Goal: Task Accomplishment & Management: Complete application form

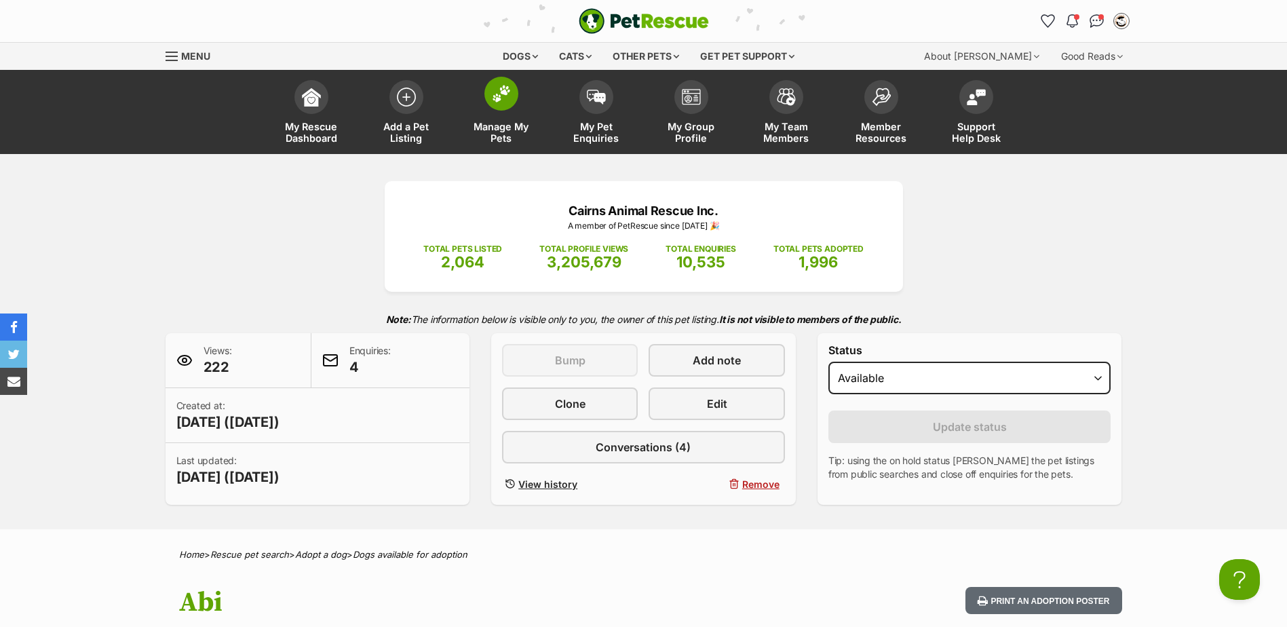
click at [499, 106] on span at bounding box center [501, 94] width 34 height 34
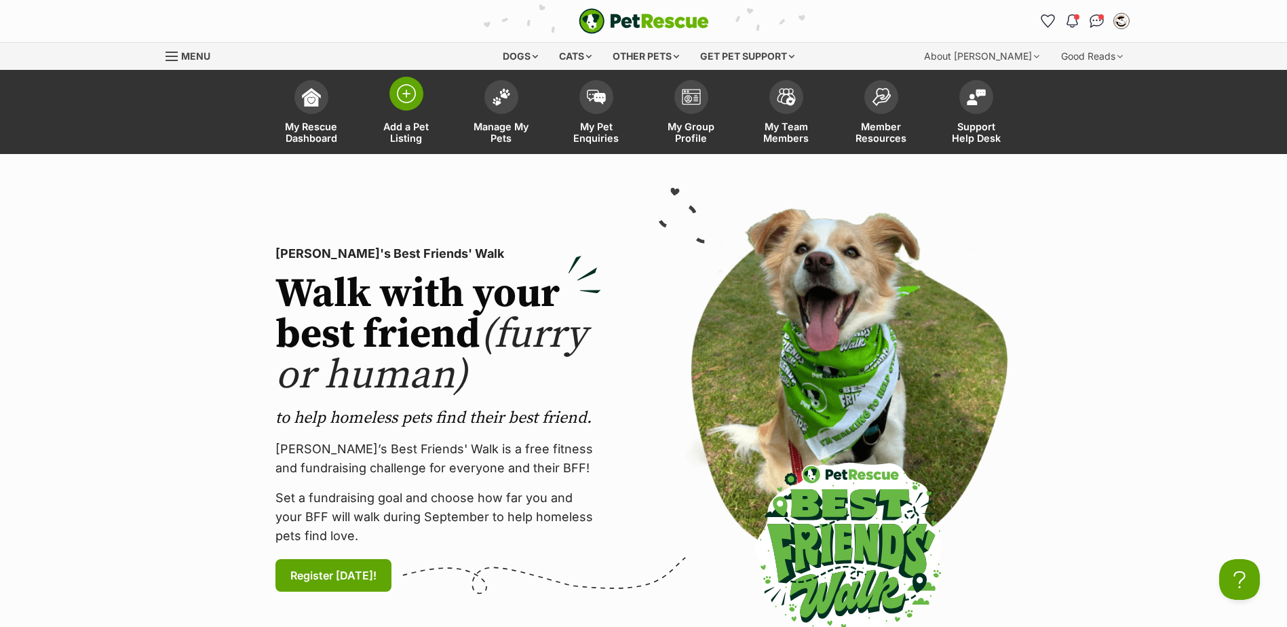
click at [409, 102] on img at bounding box center [406, 93] width 19 height 19
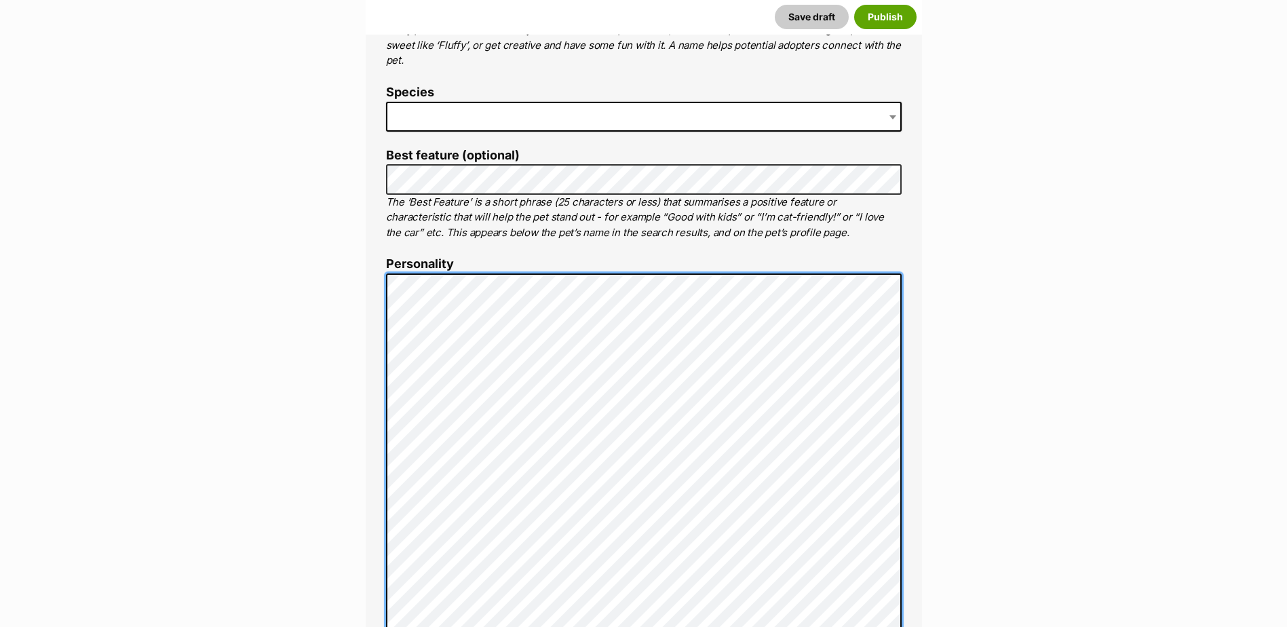
scroll to position [801, 0]
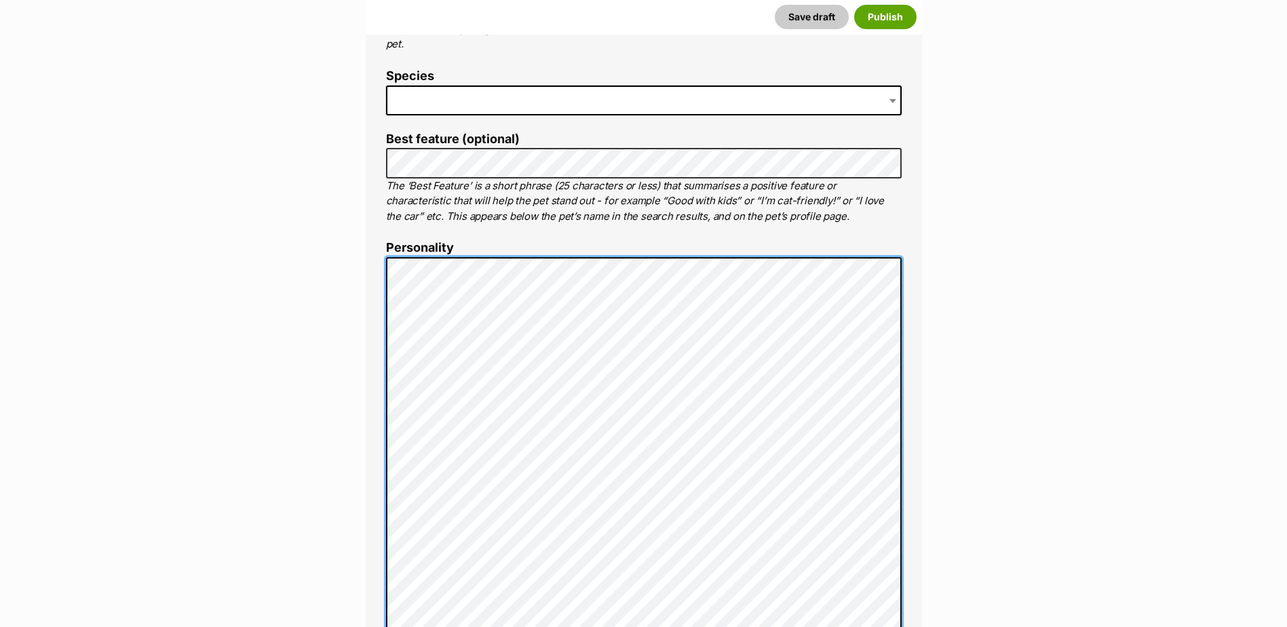
scroll to position [461, 0]
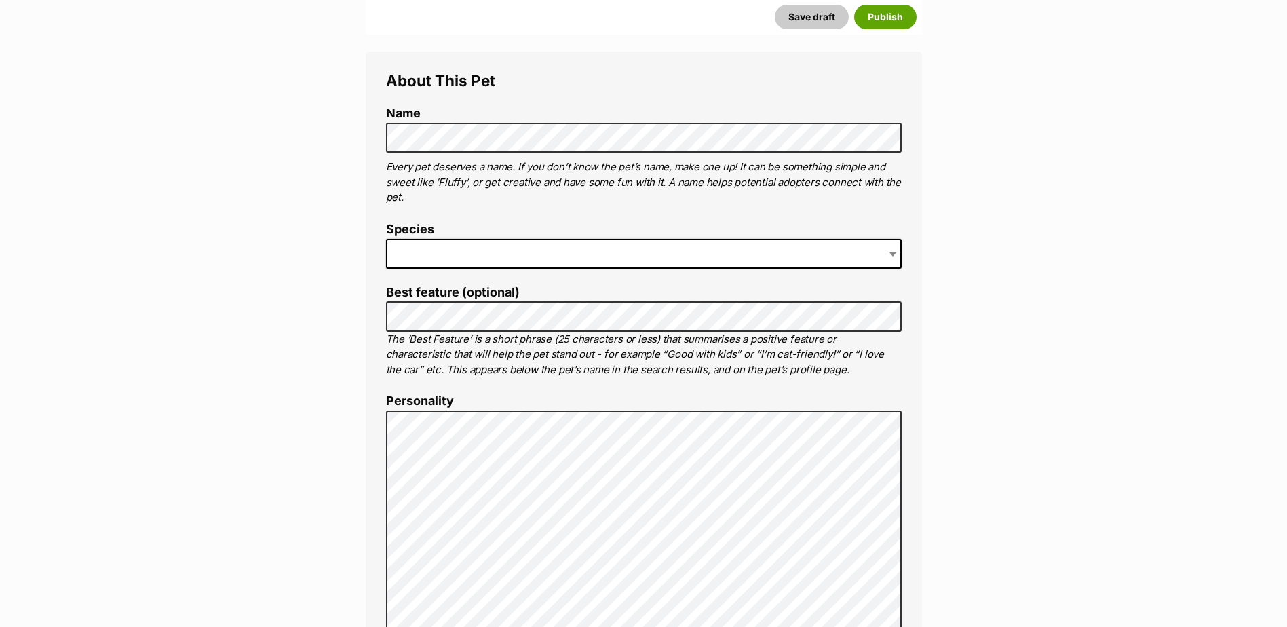
click at [445, 260] on span at bounding box center [644, 254] width 516 height 30
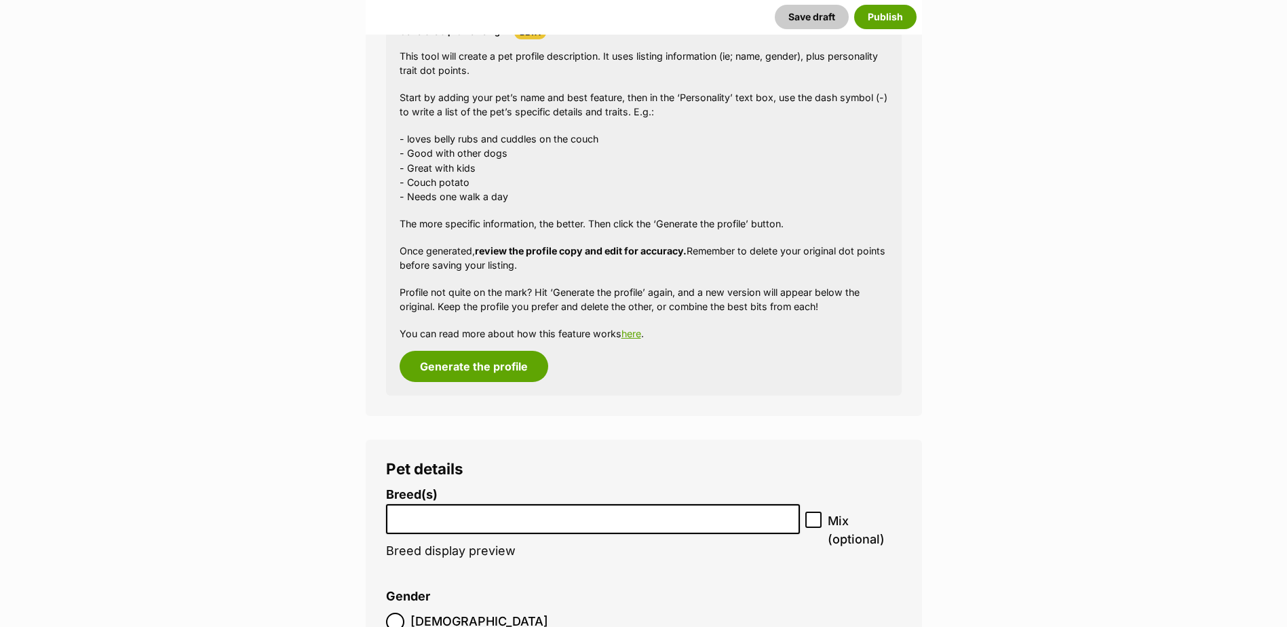
scroll to position [1479, 0]
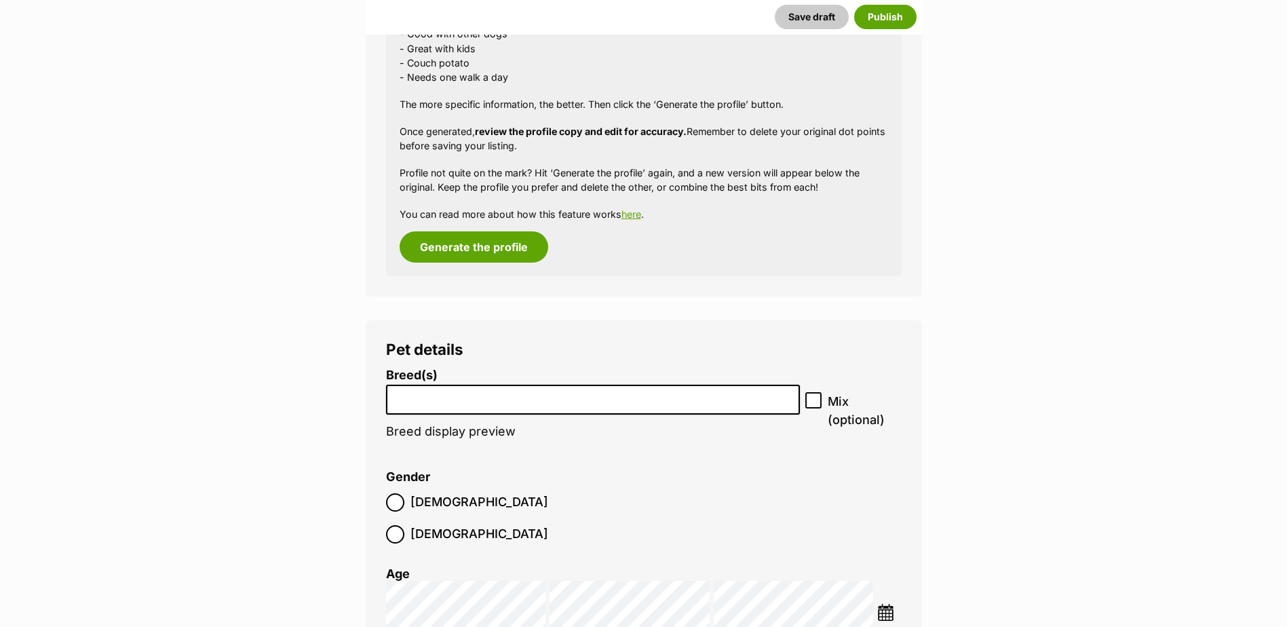
click at [471, 400] on input "search" at bounding box center [593, 396] width 405 height 14
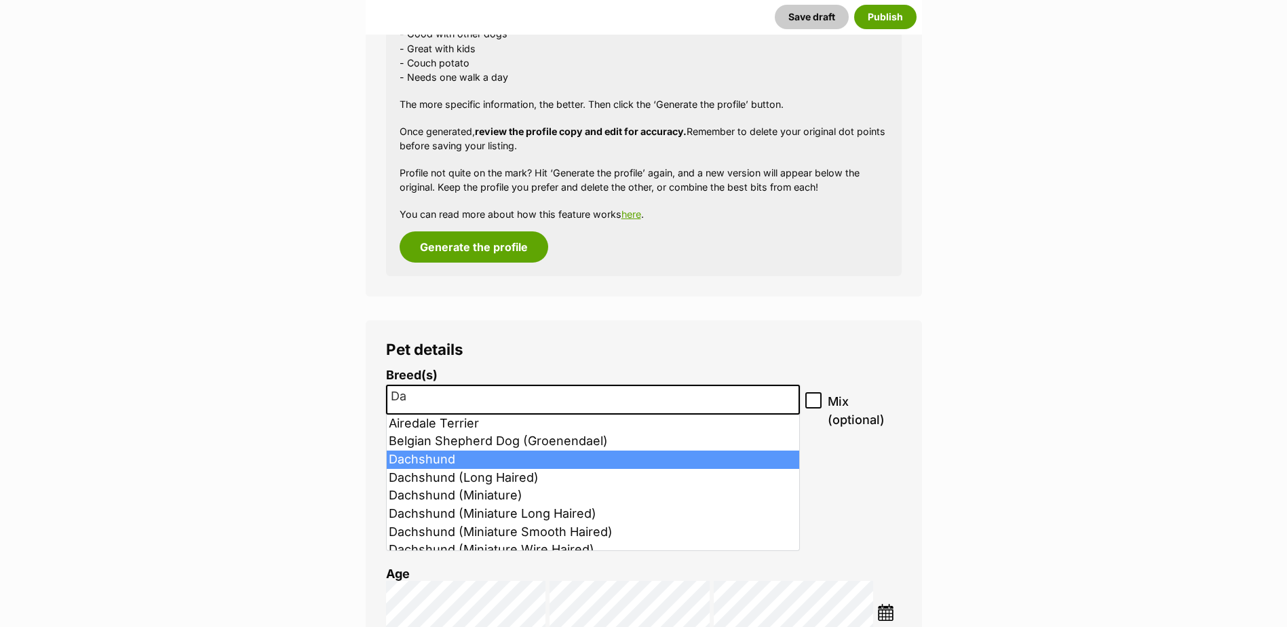
type input "Da"
select select "72"
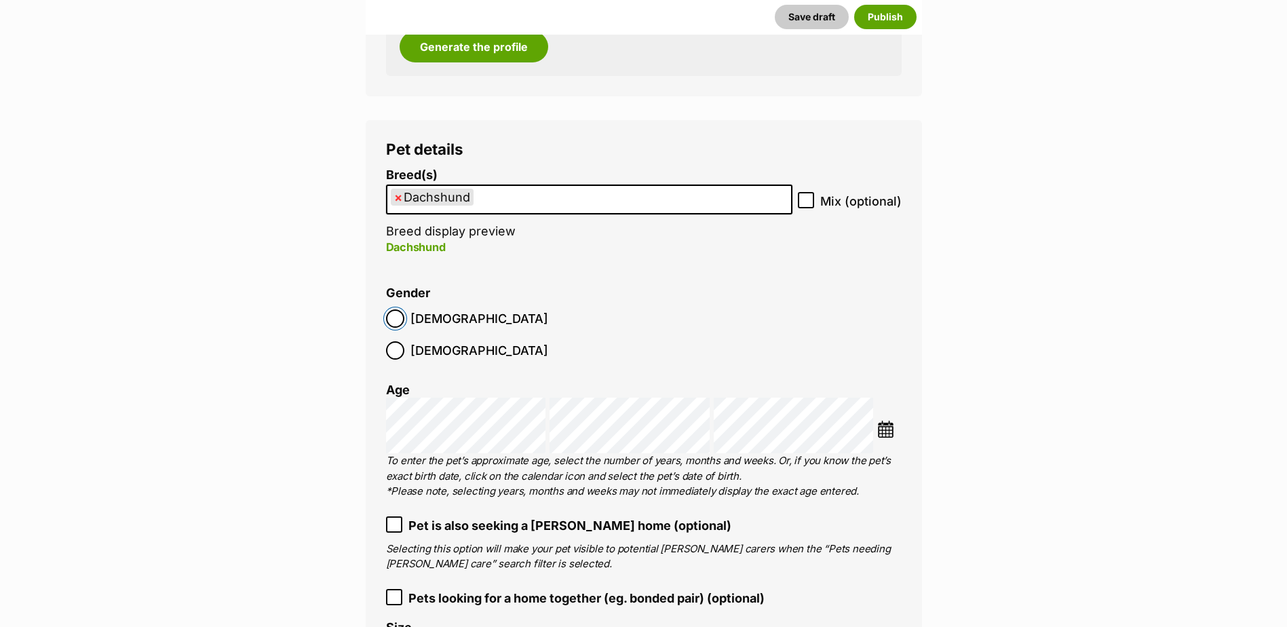
scroll to position [1683, 0]
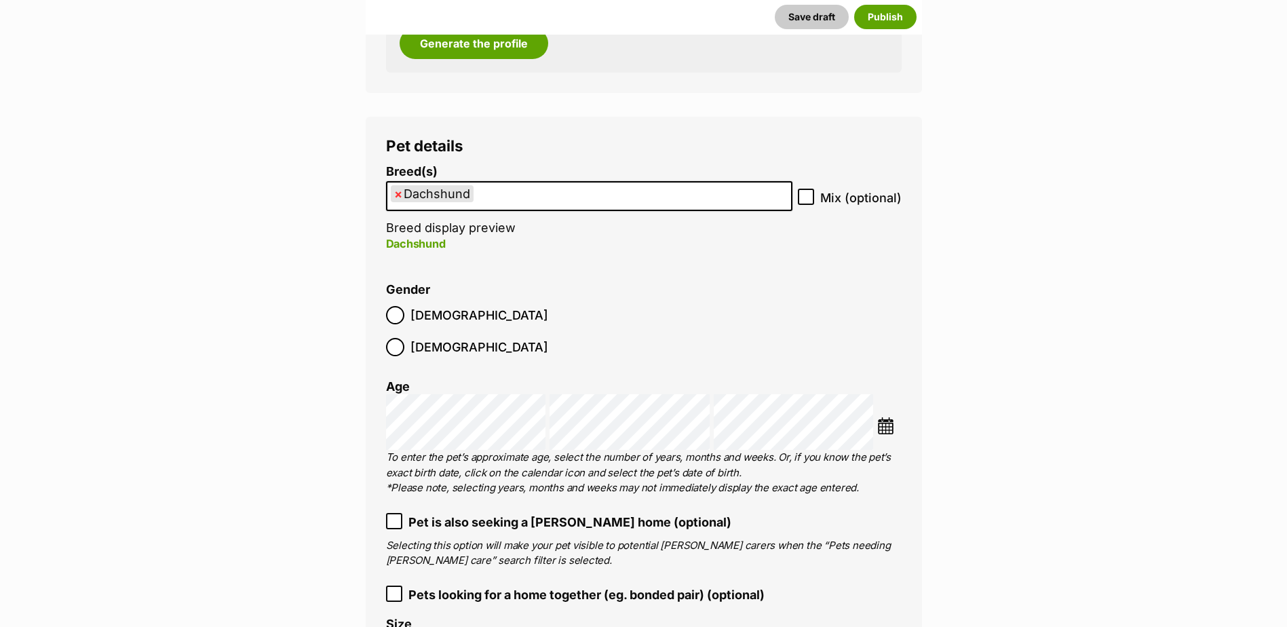
click at [883, 417] on img at bounding box center [885, 425] width 17 height 17
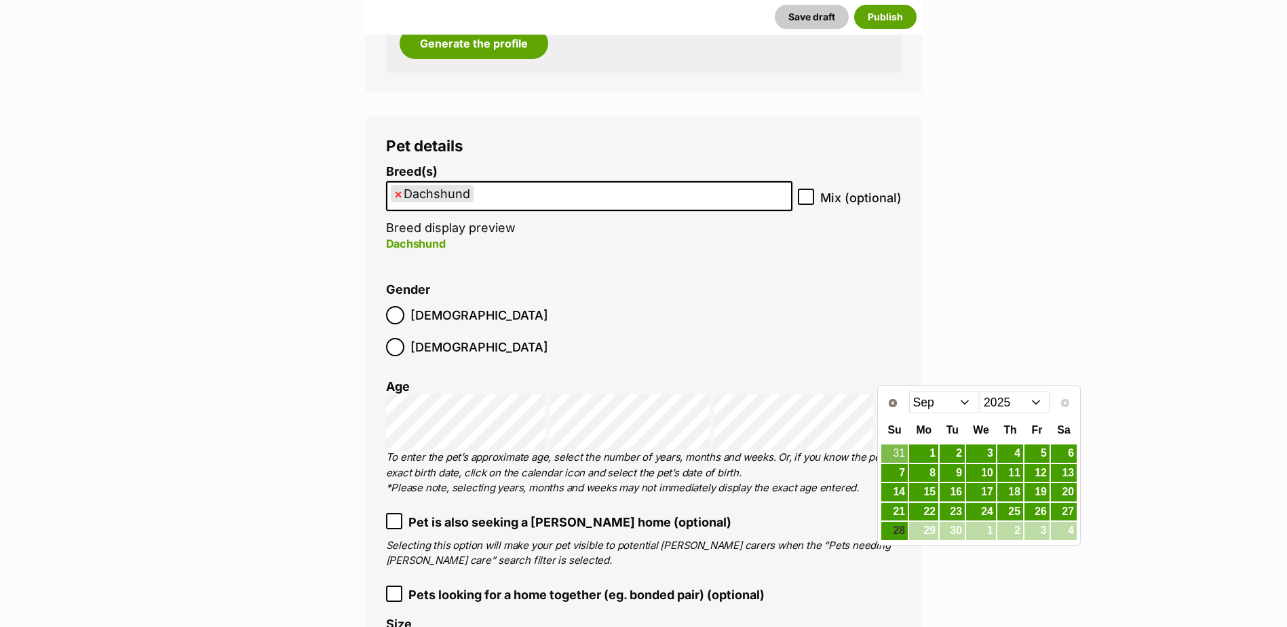
click at [1010, 402] on select "2015 2016 2017 2018 2019 2020 2021 2022 2023 2024 2025" at bounding box center [1015, 403] width 70 height 22
click at [956, 406] on select "Jan Feb Mar Apr May Jun Jul Aug Sep Oct Nov Dec" at bounding box center [944, 403] width 70 height 22
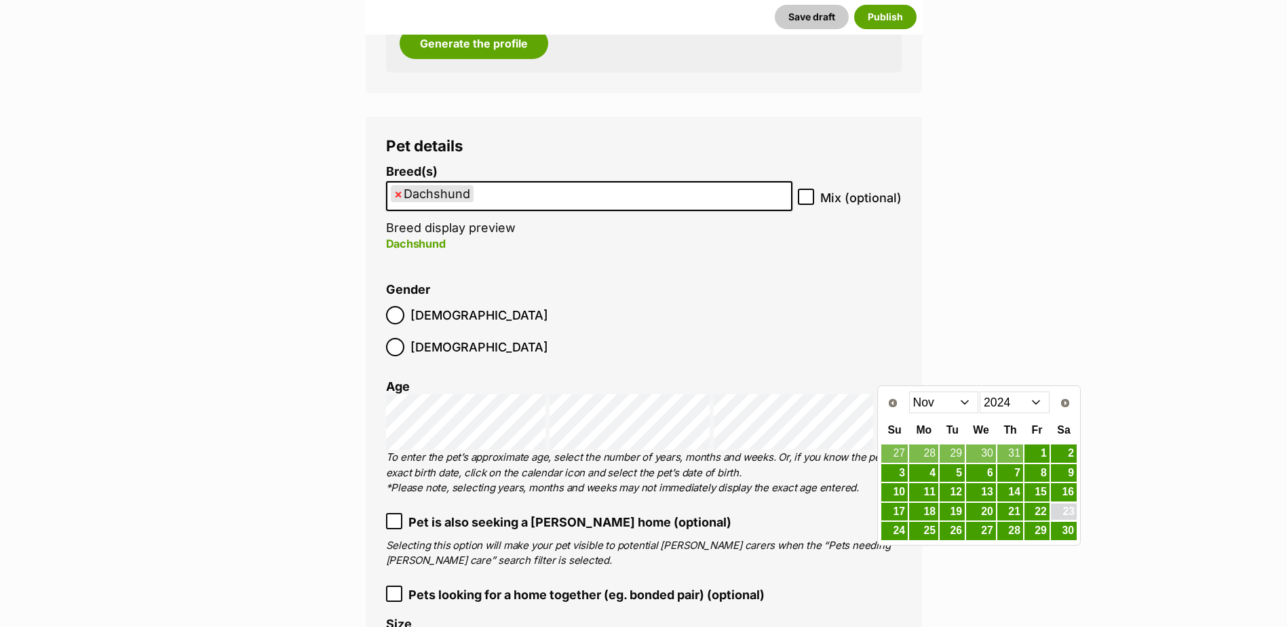
drag, startPoint x: 1055, startPoint y: 517, endPoint x: 996, endPoint y: 522, distance: 59.2
click at [1055, 517] on link "23" at bounding box center [1064, 511] width 26 height 17
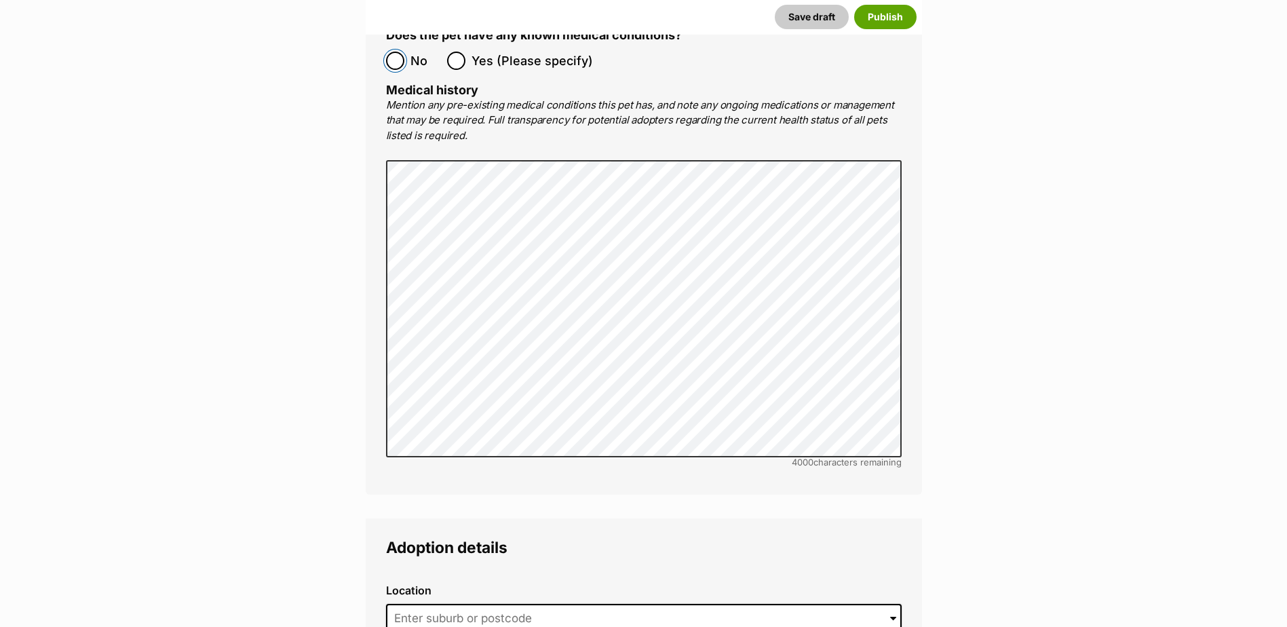
scroll to position [2972, 0]
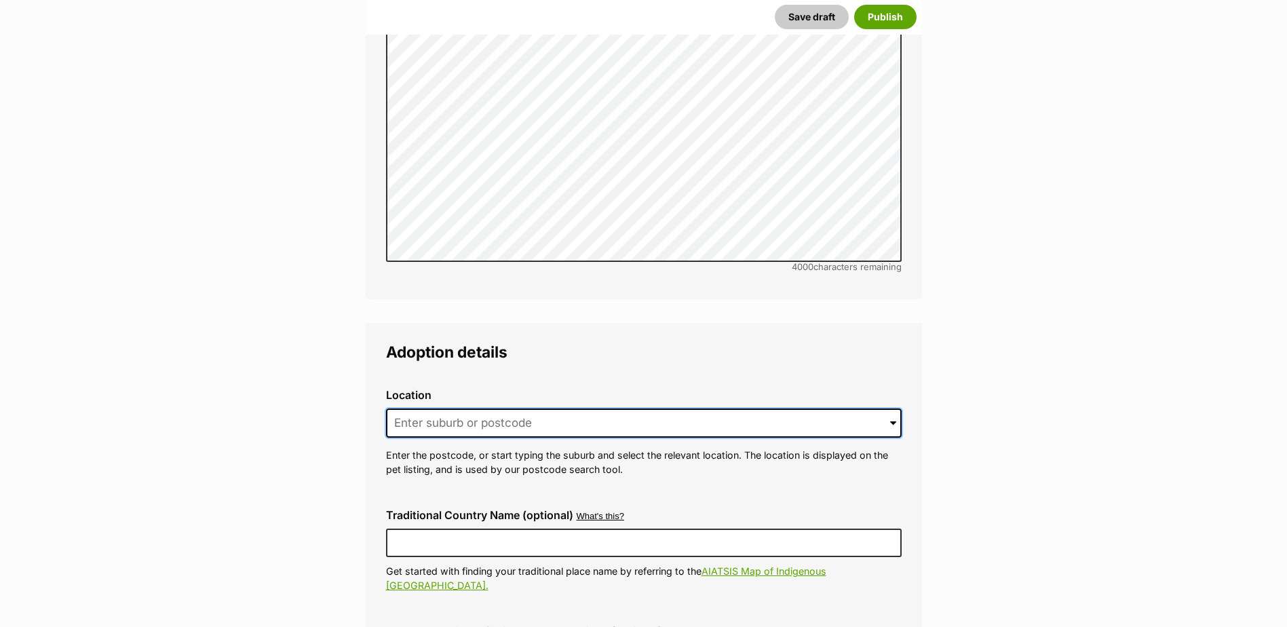
click at [446, 408] on input at bounding box center [644, 423] width 516 height 30
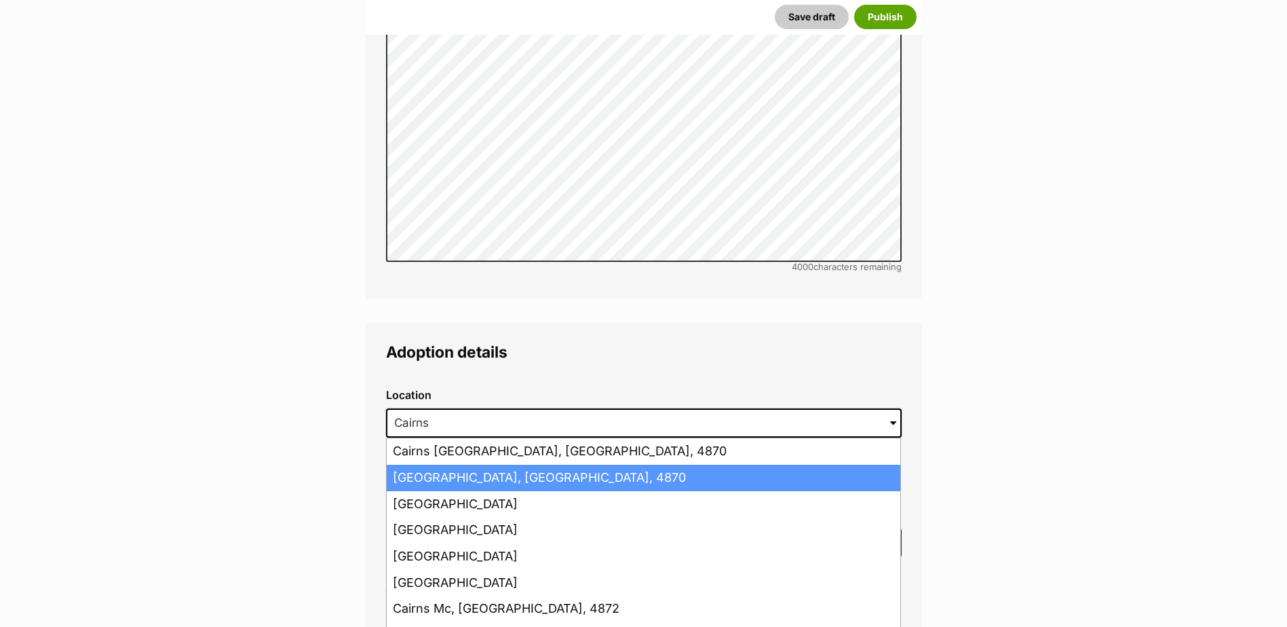
click at [464, 465] on li "Cairns, Queensland, 4870" at bounding box center [644, 478] width 514 height 26
type input "Cairns, Queensland, 4870"
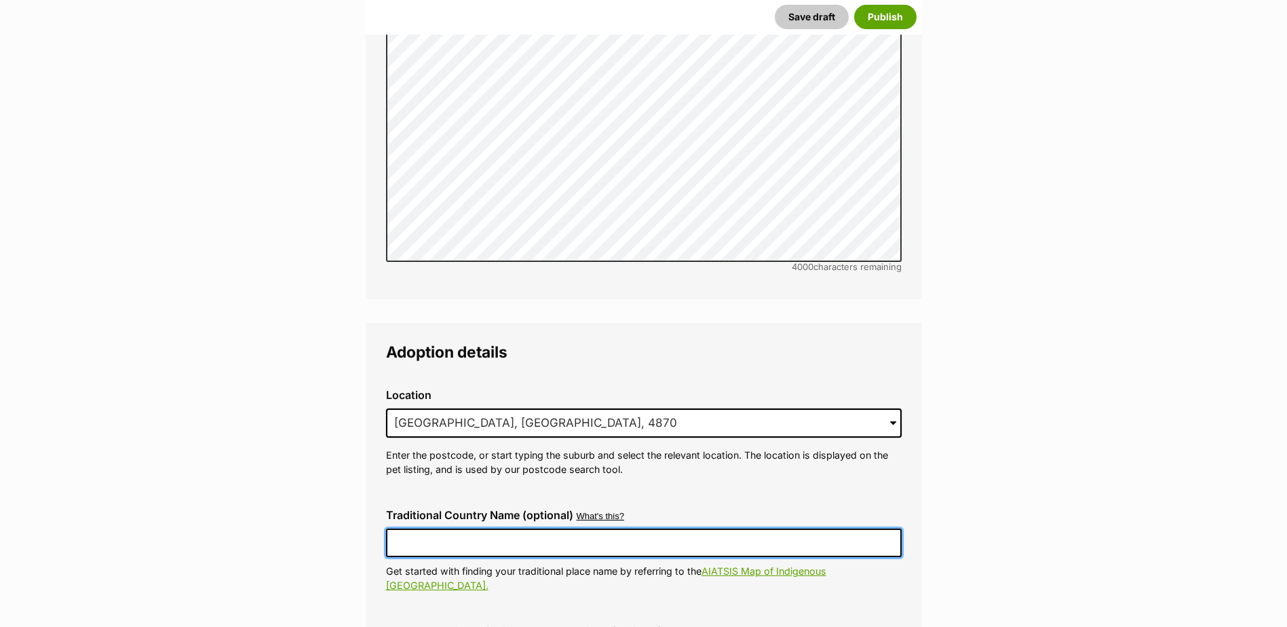
click at [468, 529] on input "Traditional Country Name (optional)" at bounding box center [644, 543] width 516 height 28
type input "Australia"
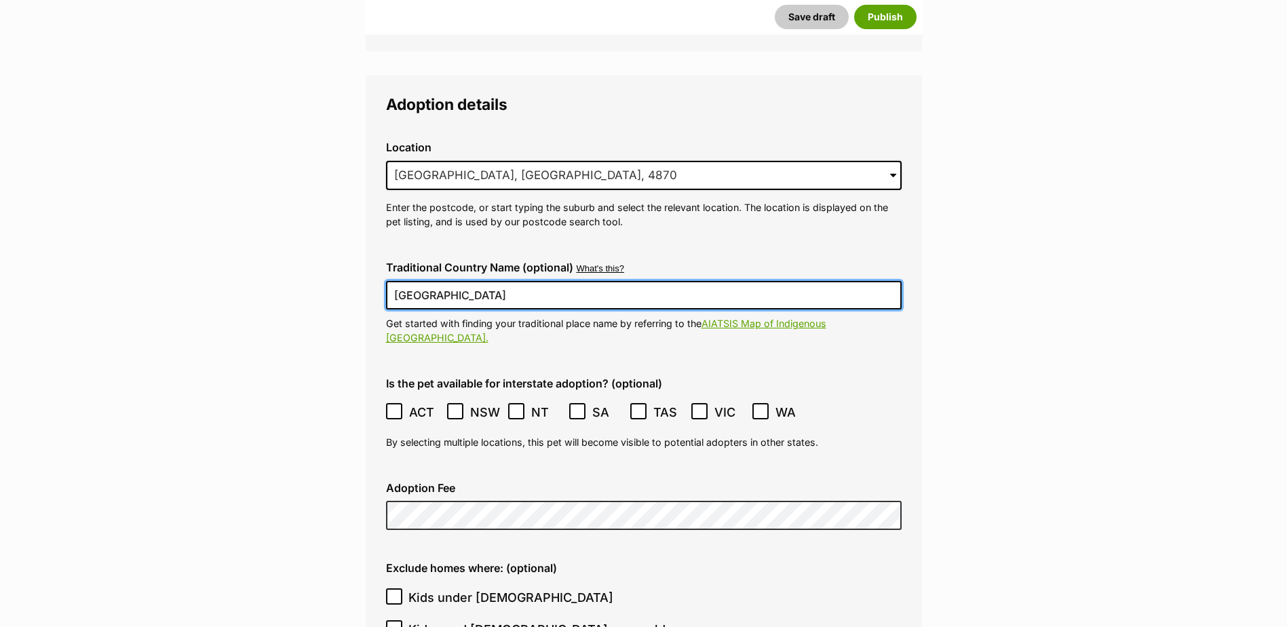
scroll to position [3256, 0]
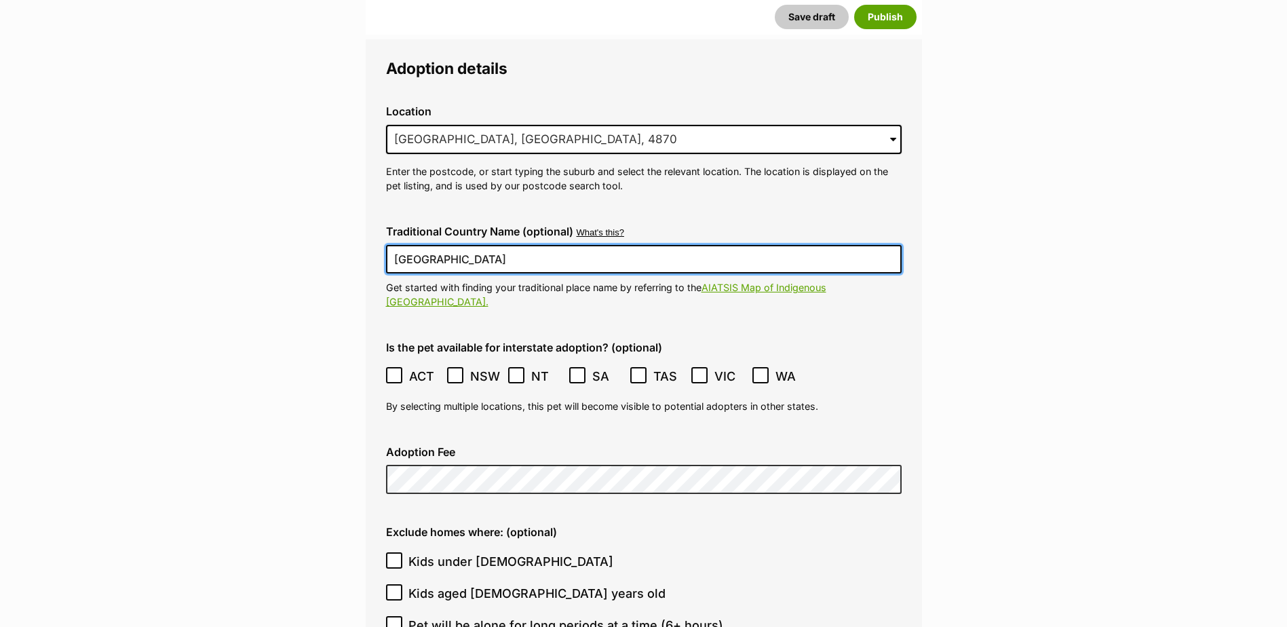
click at [398, 370] on icon at bounding box center [393, 374] width 9 height 9
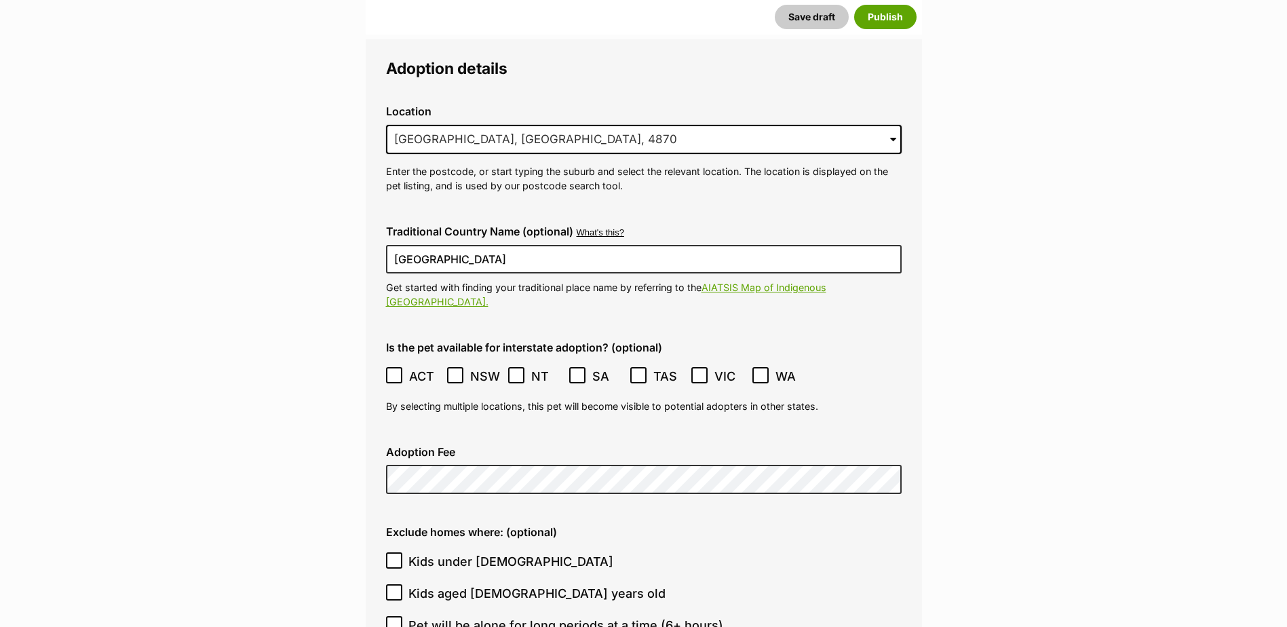
click at [700, 373] on icon at bounding box center [699, 376] width 8 height 6
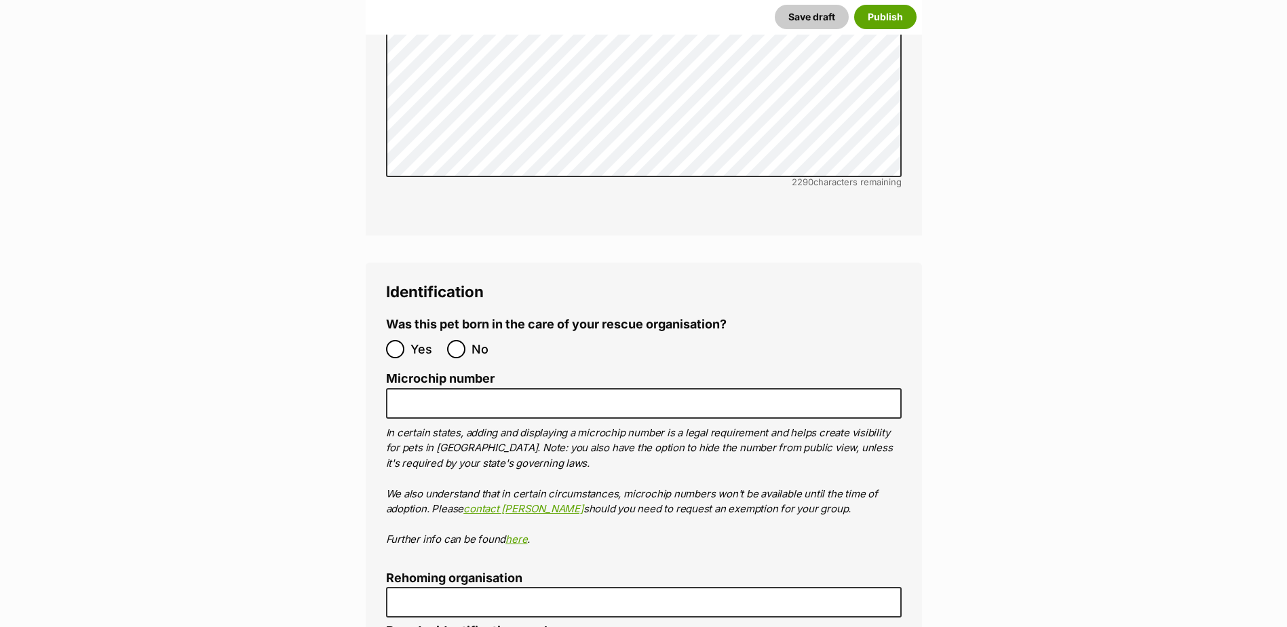
scroll to position [4613, 0]
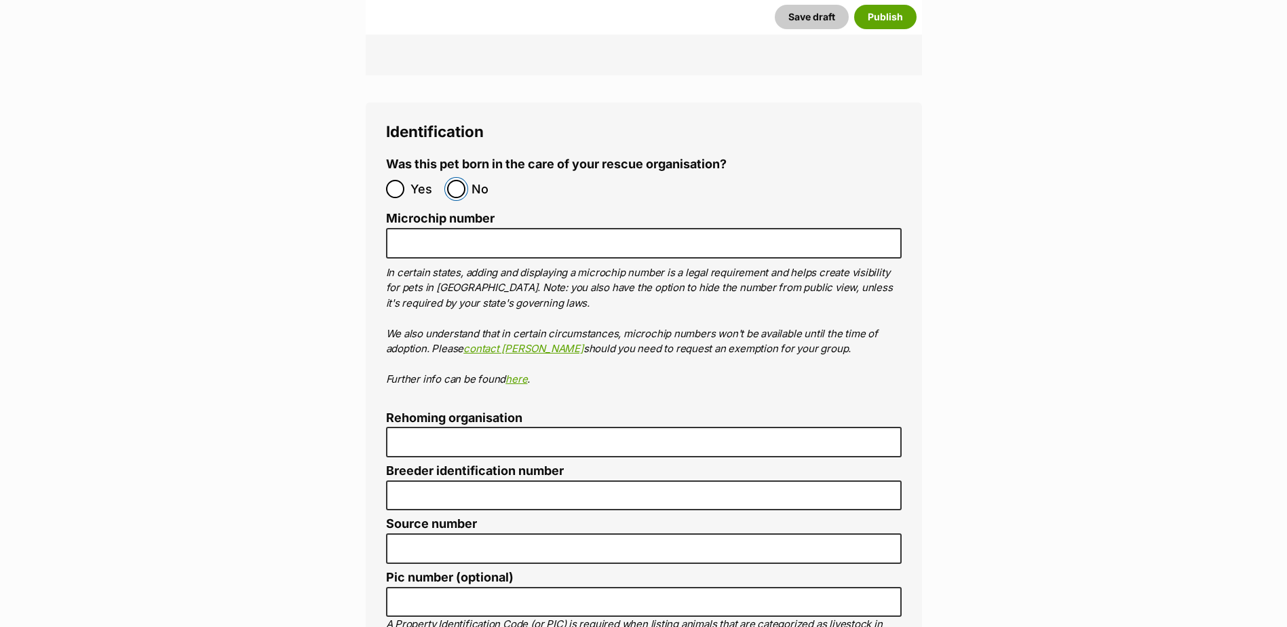
drag, startPoint x: 455, startPoint y: 147, endPoint x: 457, endPoint y: 203, distance: 55.7
click at [455, 180] on input "No" at bounding box center [456, 189] width 18 height 18
radio input "true"
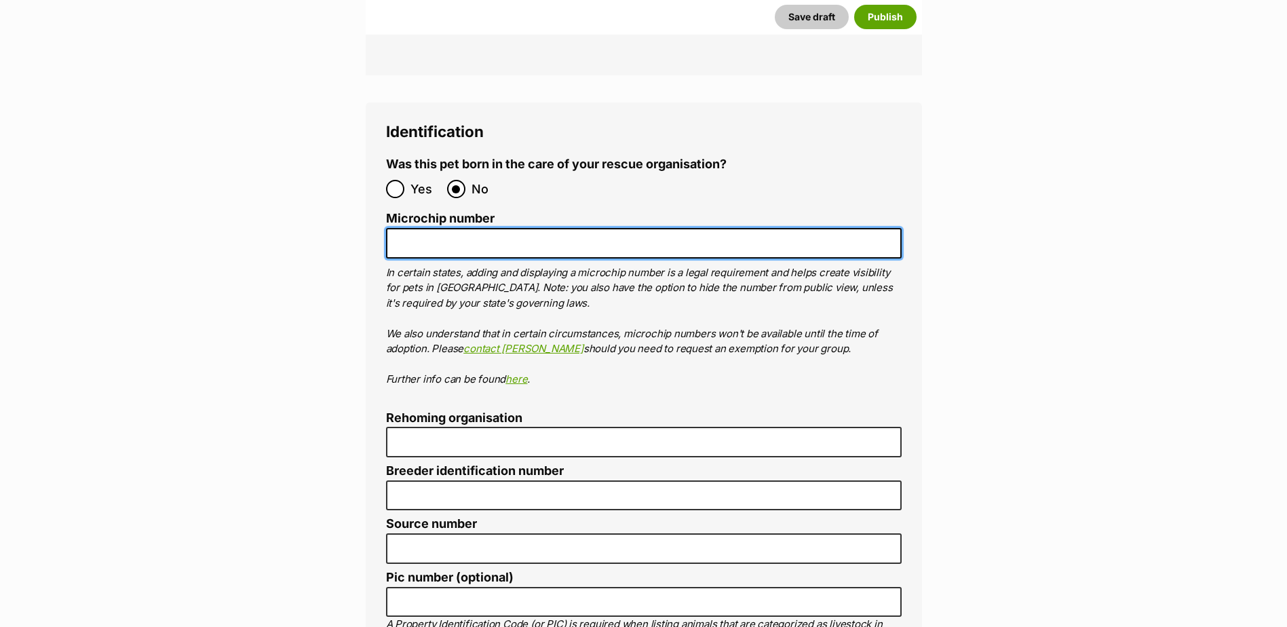
paste input "978142000359286"
type input "978142000359286"
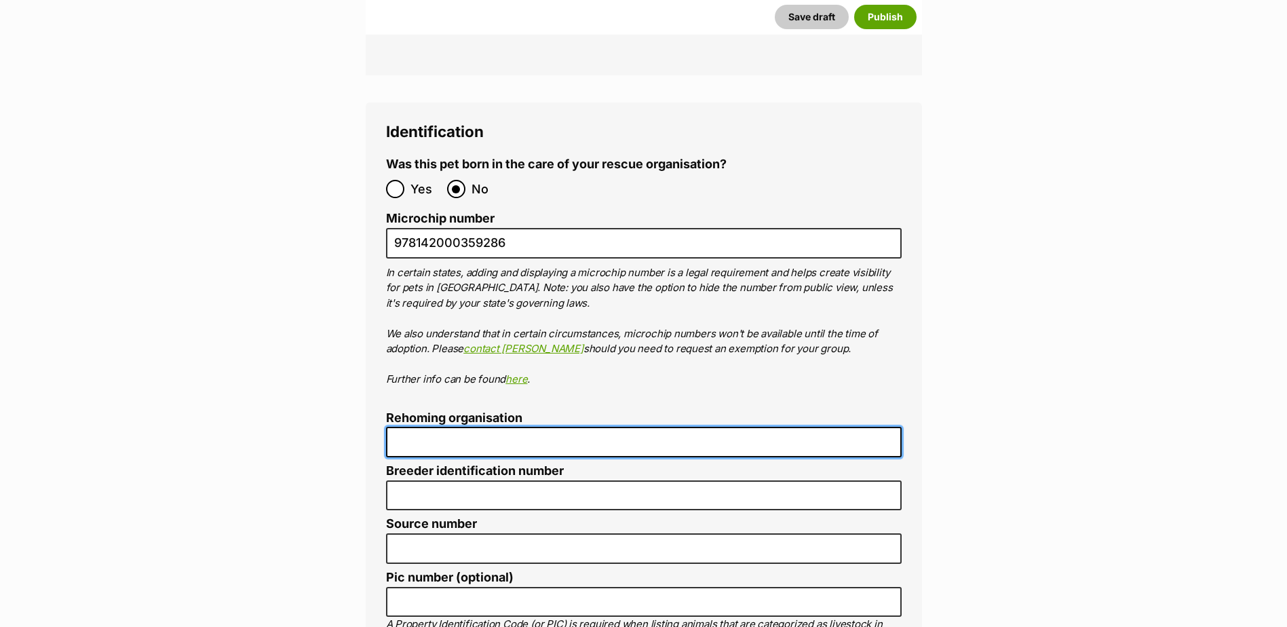
click at [427, 427] on input "Rehoming organisation" at bounding box center [644, 442] width 516 height 31
type input "Cairns Animal Rescue"
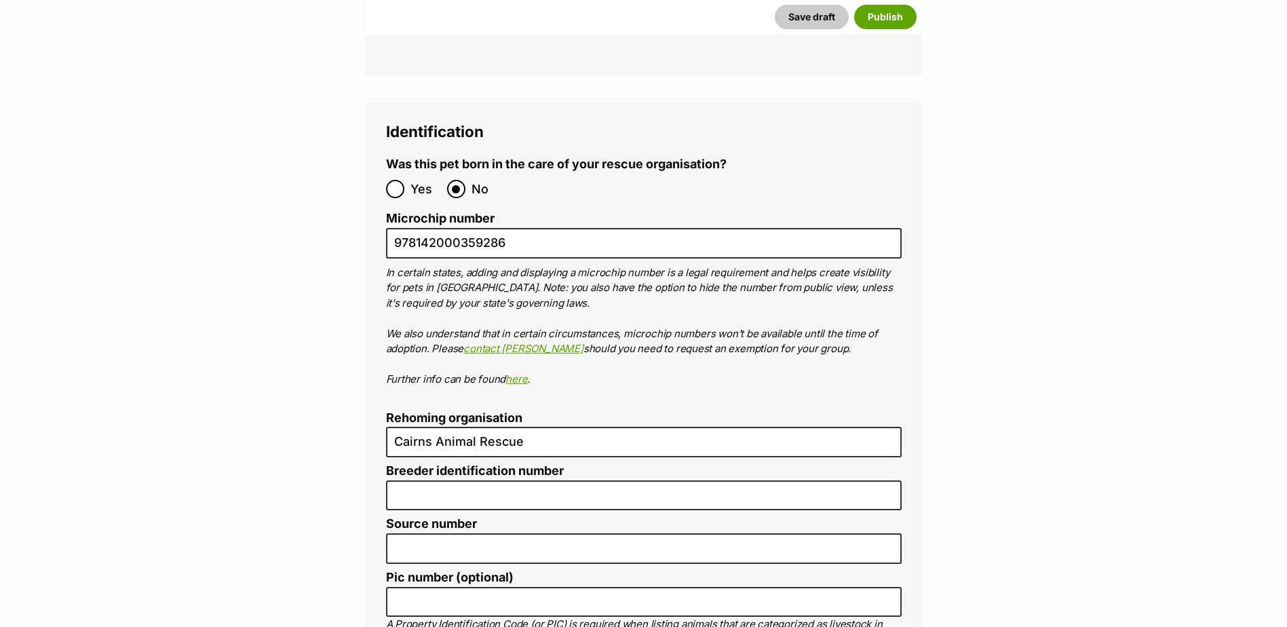
type input "BIN005204403508"
type input "RE116878"
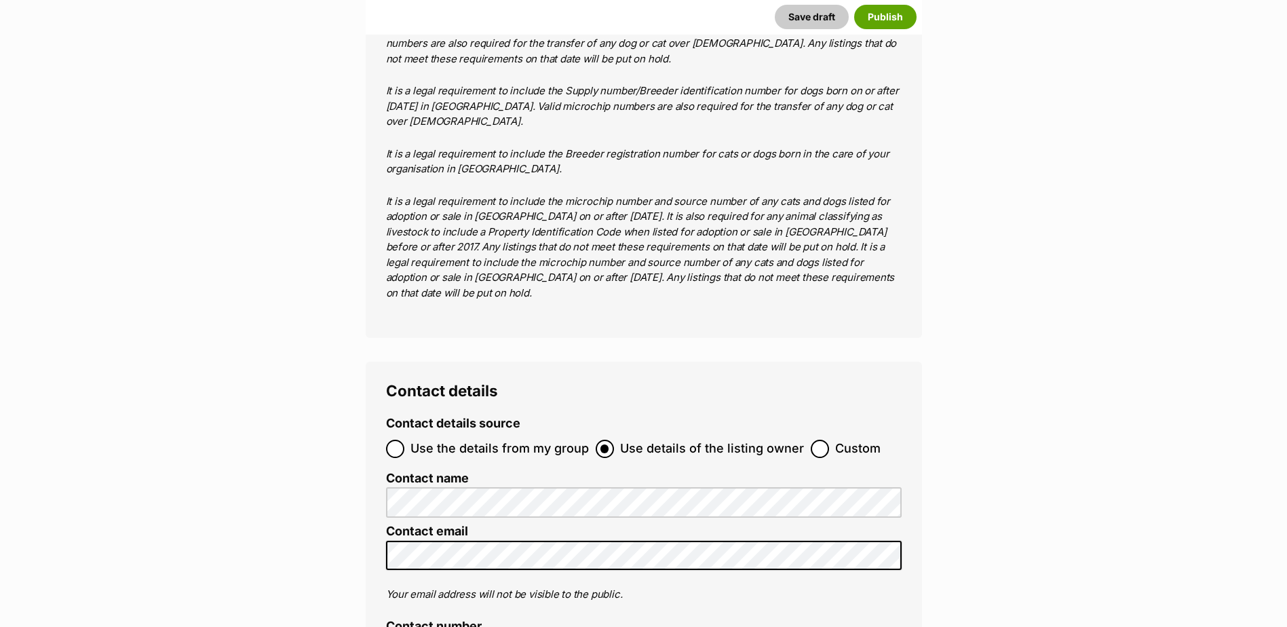
scroll to position [5359, 0]
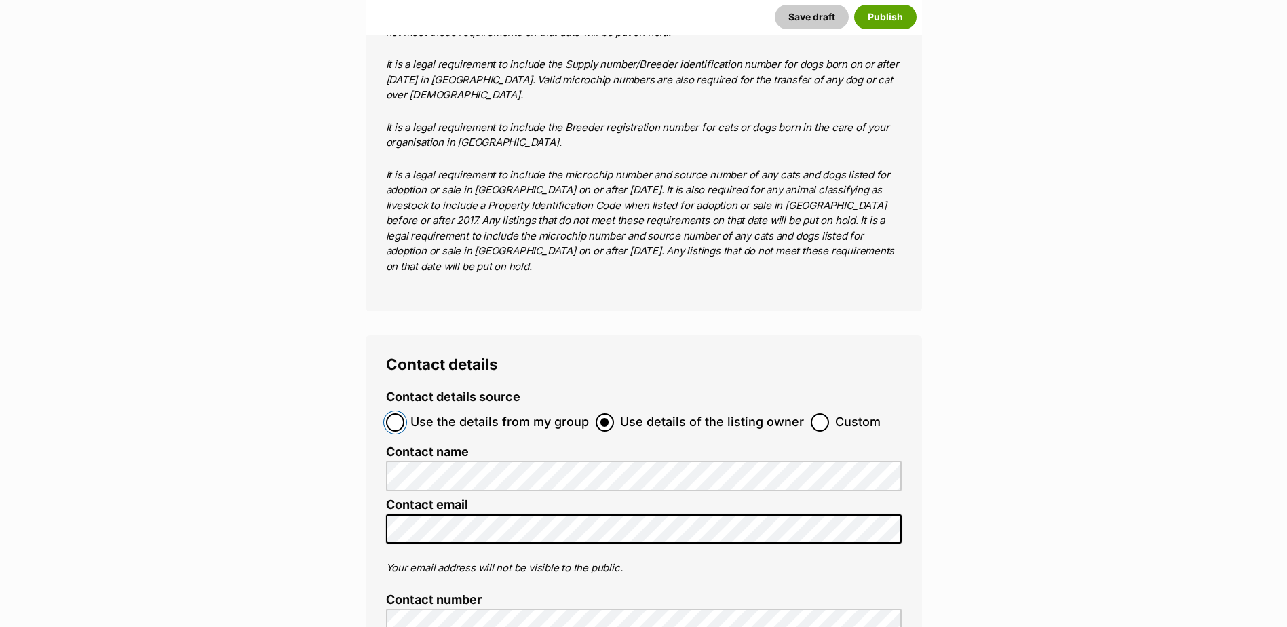
click at [396, 413] on input "Use the details from my group" at bounding box center [395, 422] width 18 height 18
radio input "true"
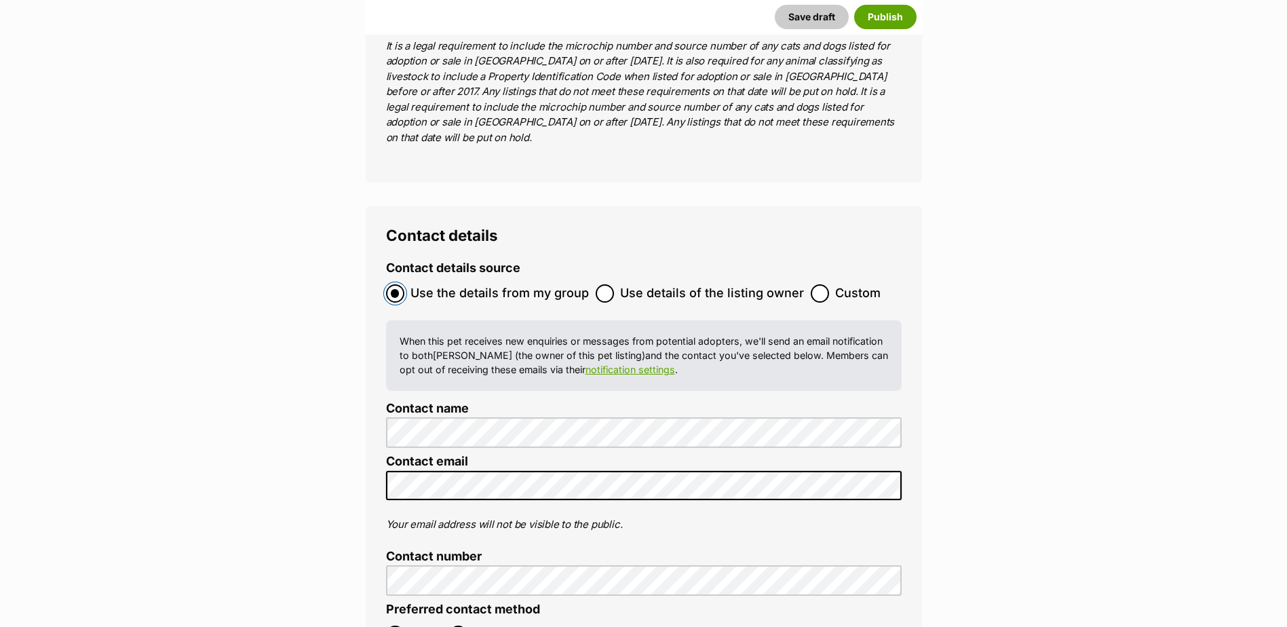
scroll to position [5630, 0]
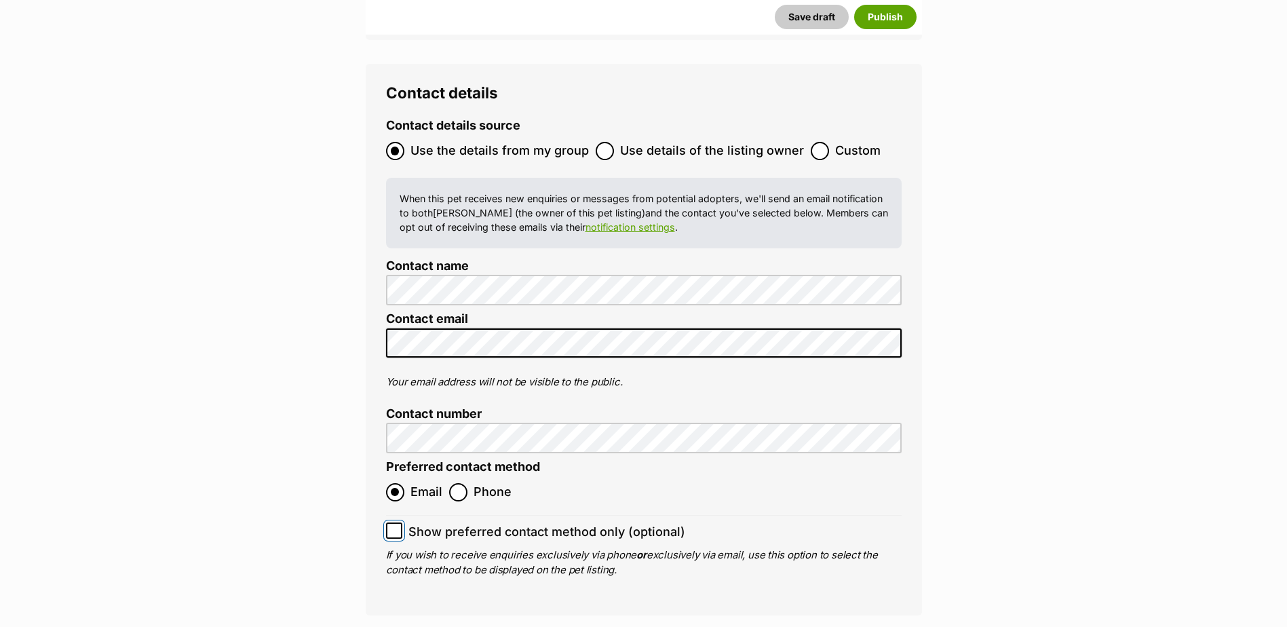
click at [400, 522] on input "Show preferred contact method only (optional)" at bounding box center [394, 530] width 16 height 16
checkbox input "true"
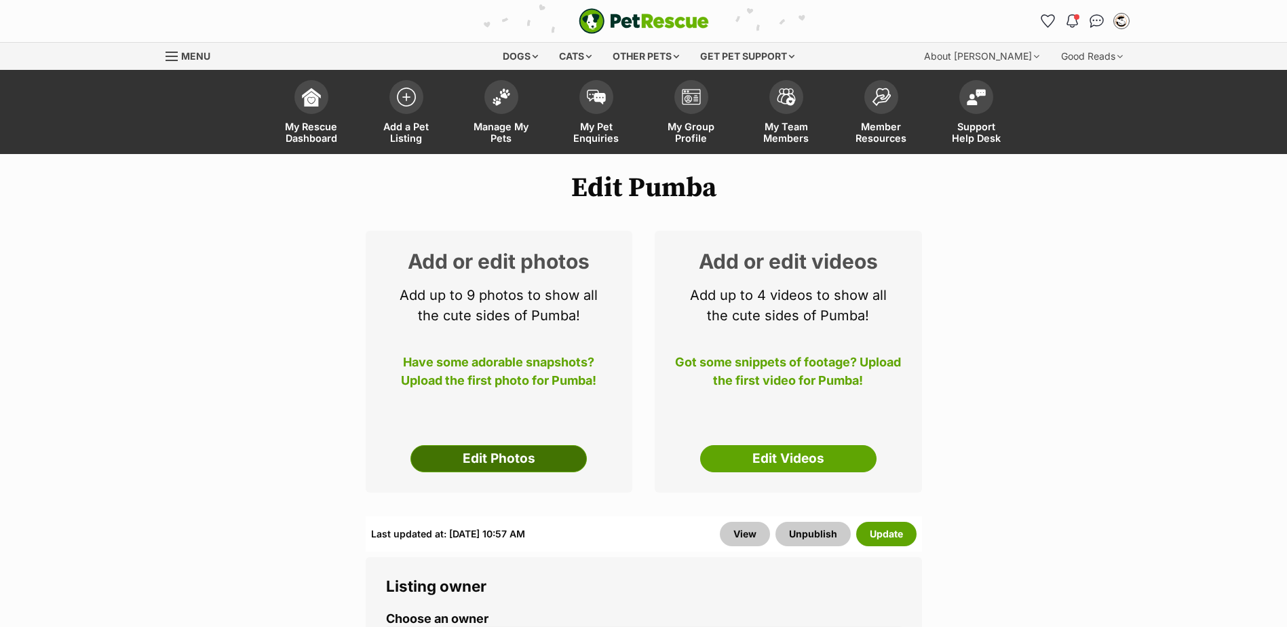
click at [521, 461] on link "Edit Photos" at bounding box center [499, 458] width 176 height 27
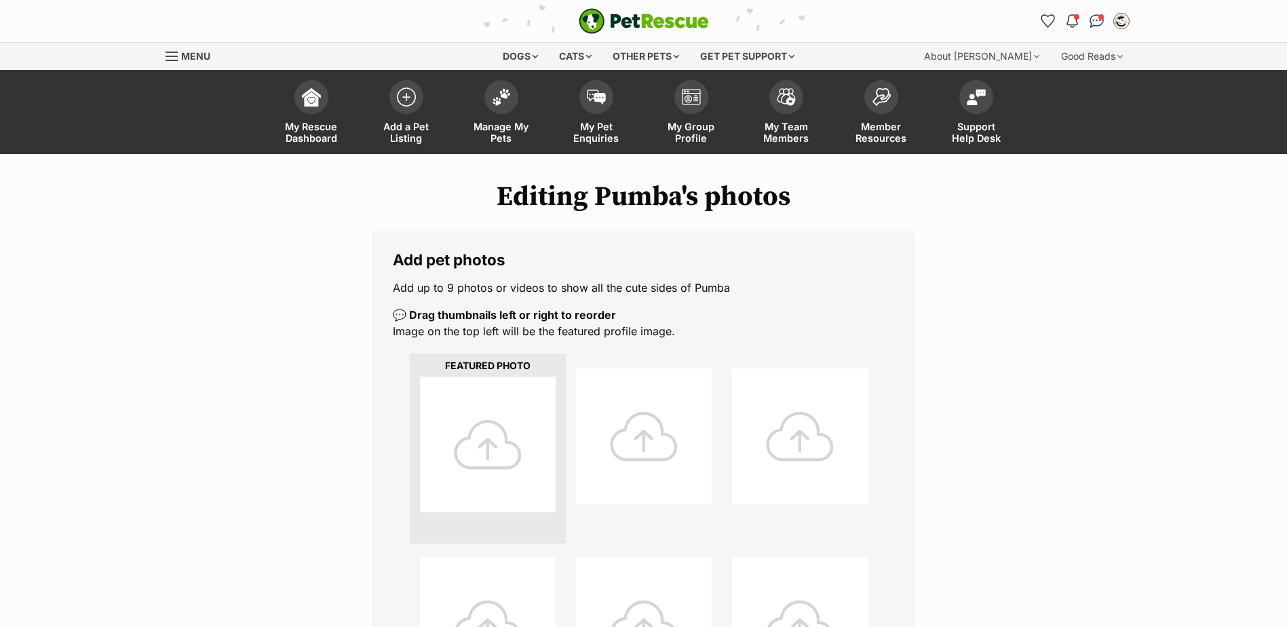
click at [476, 448] on div at bounding box center [488, 445] width 136 height 136
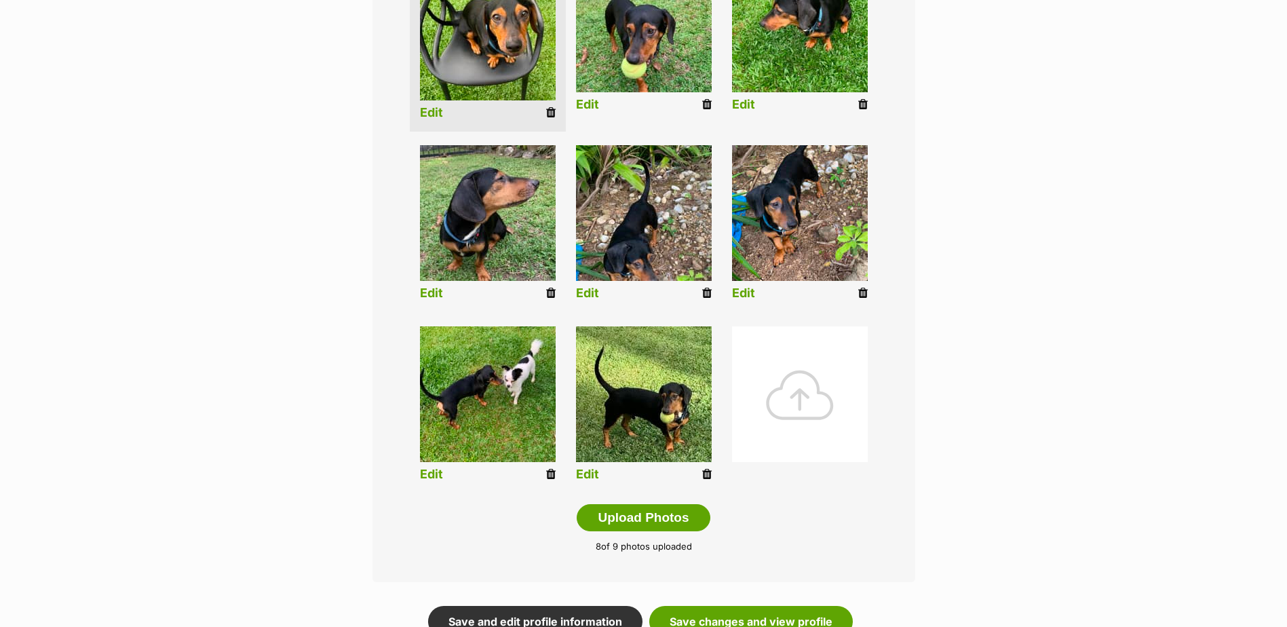
scroll to position [611, 0]
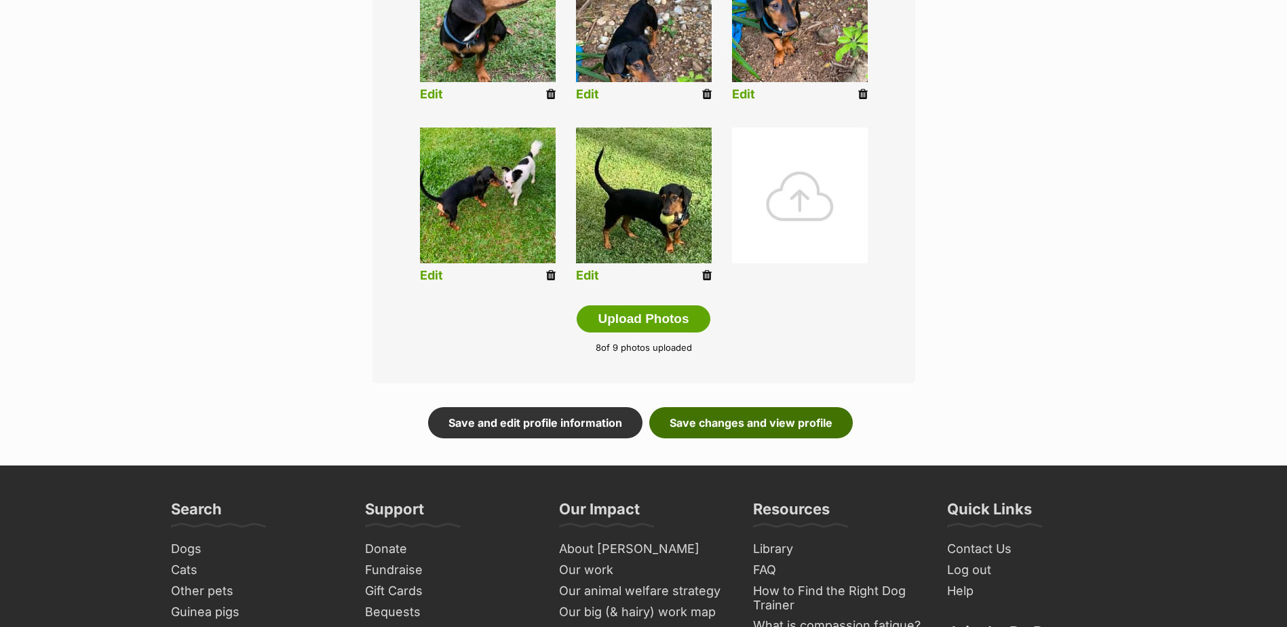
click at [812, 428] on link "Save changes and view profile" at bounding box center [751, 422] width 204 height 31
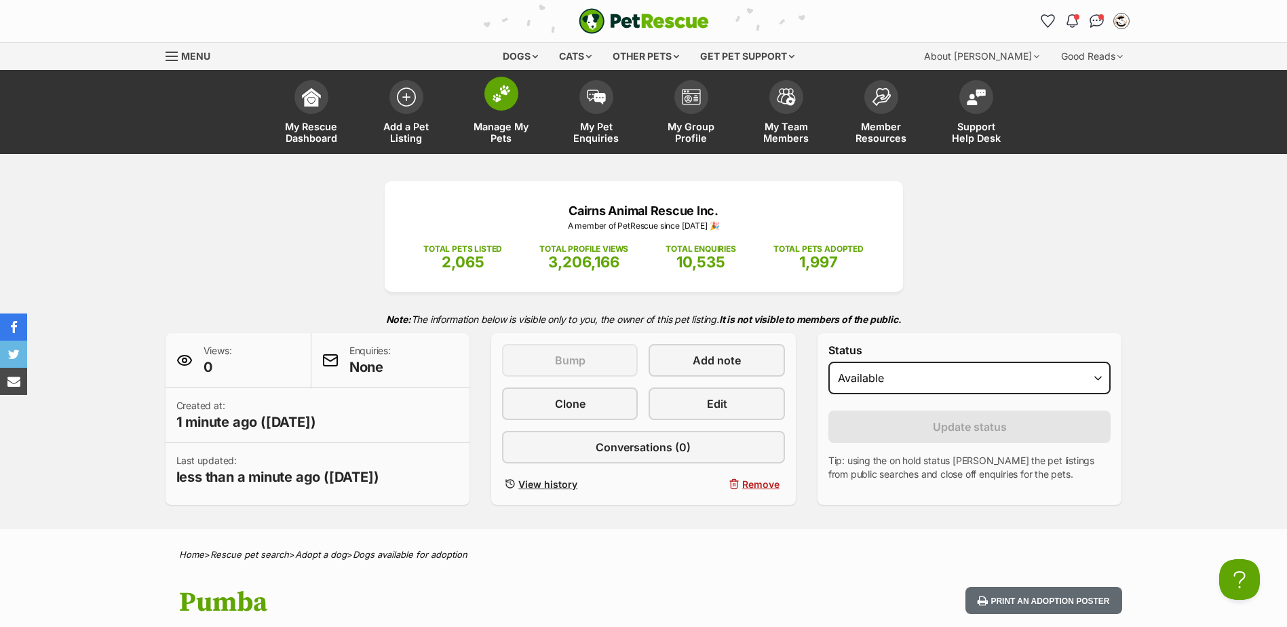
click at [510, 93] on img at bounding box center [501, 94] width 19 height 18
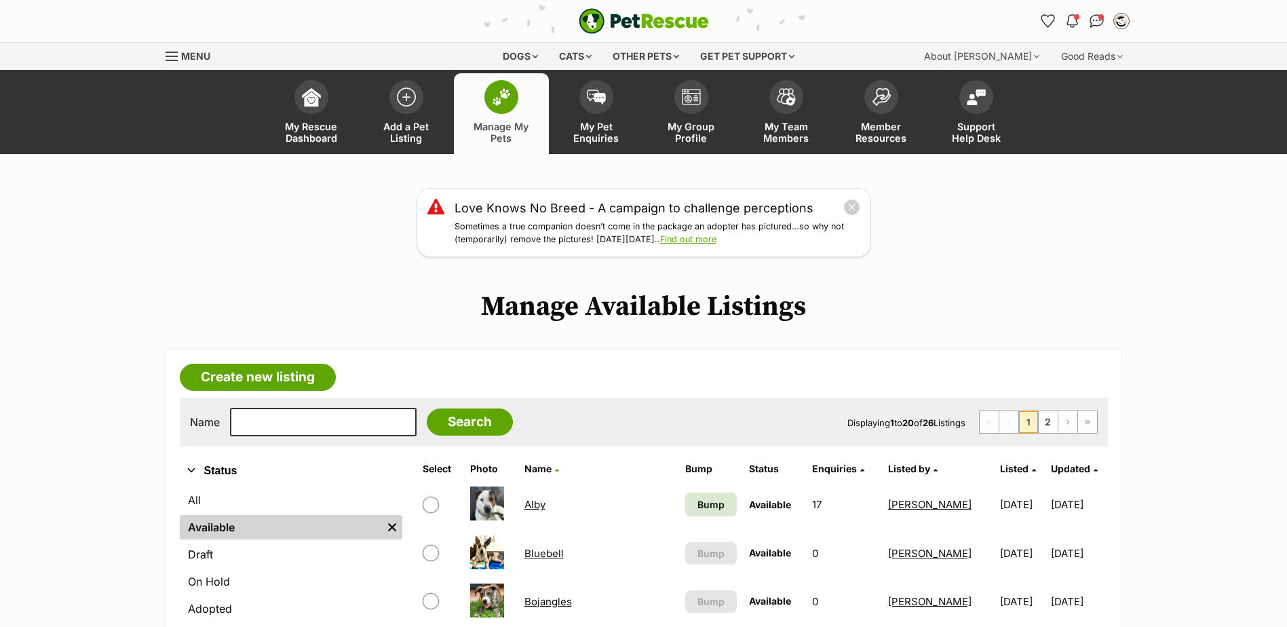
click at [541, 505] on link "Alby" at bounding box center [534, 504] width 21 height 13
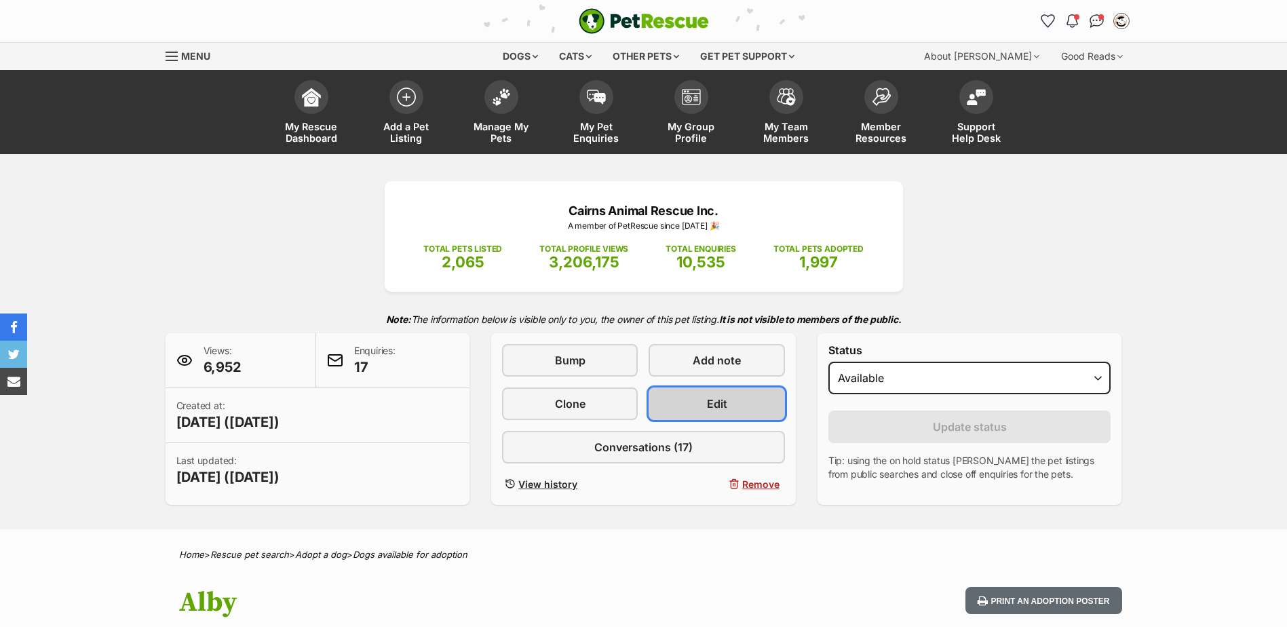
click at [765, 394] on link "Edit" at bounding box center [717, 403] width 136 height 33
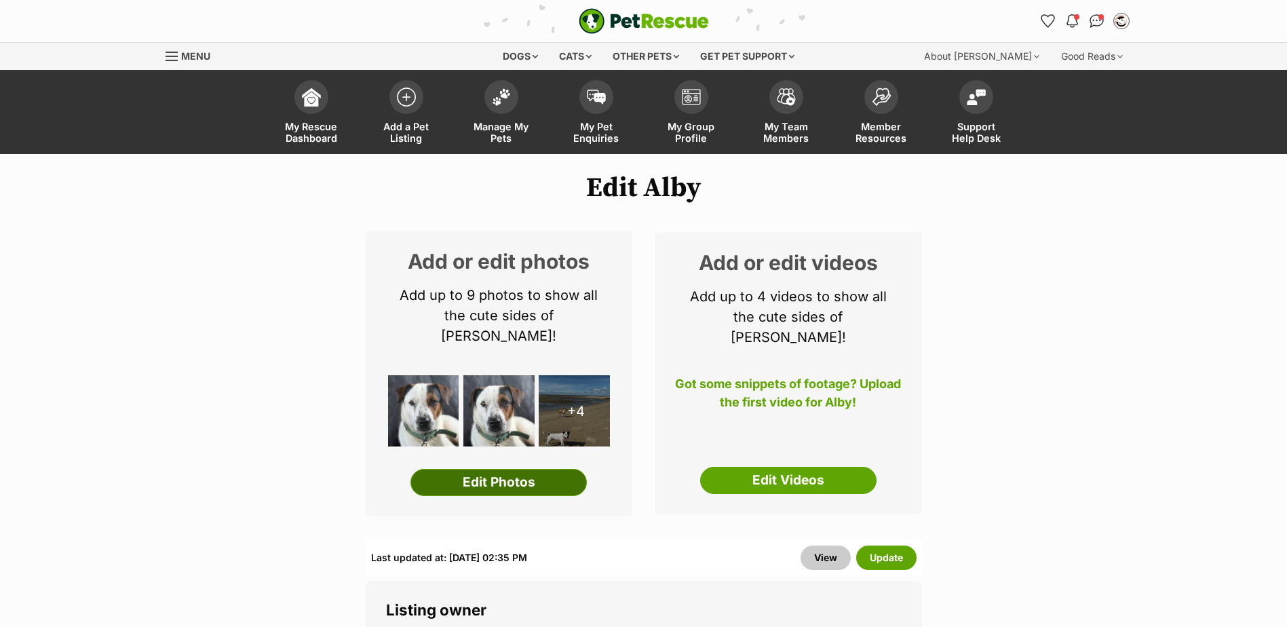
click at [536, 469] on link "Edit Photos" at bounding box center [499, 482] width 176 height 27
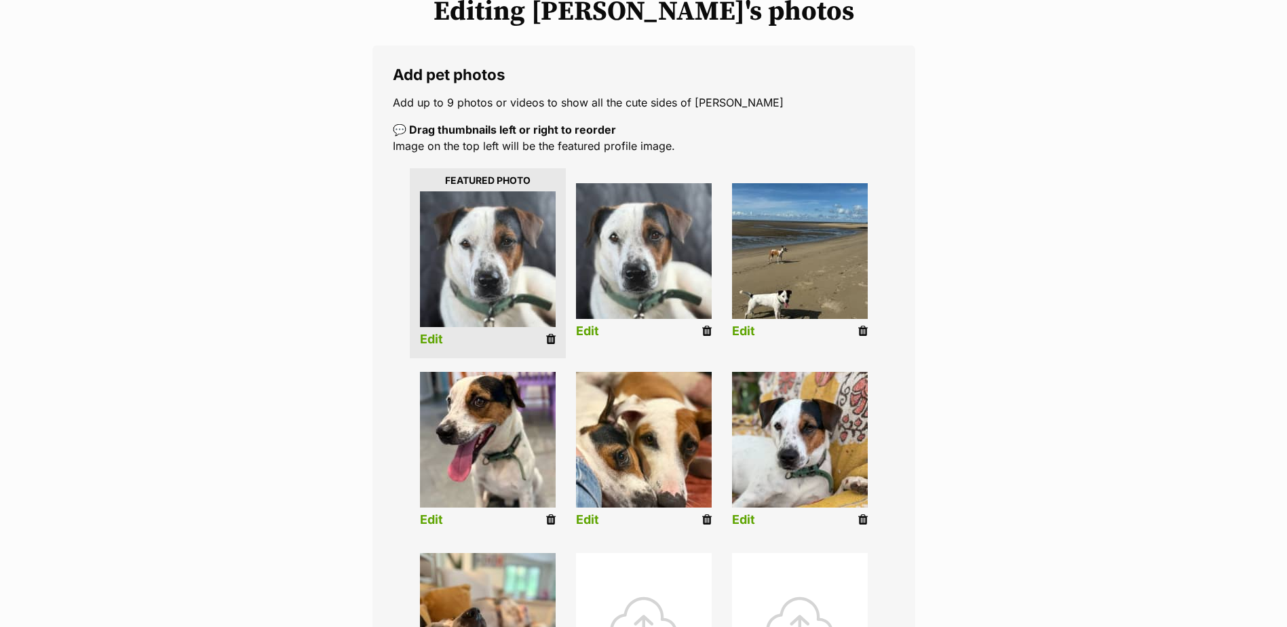
scroll to position [204, 0]
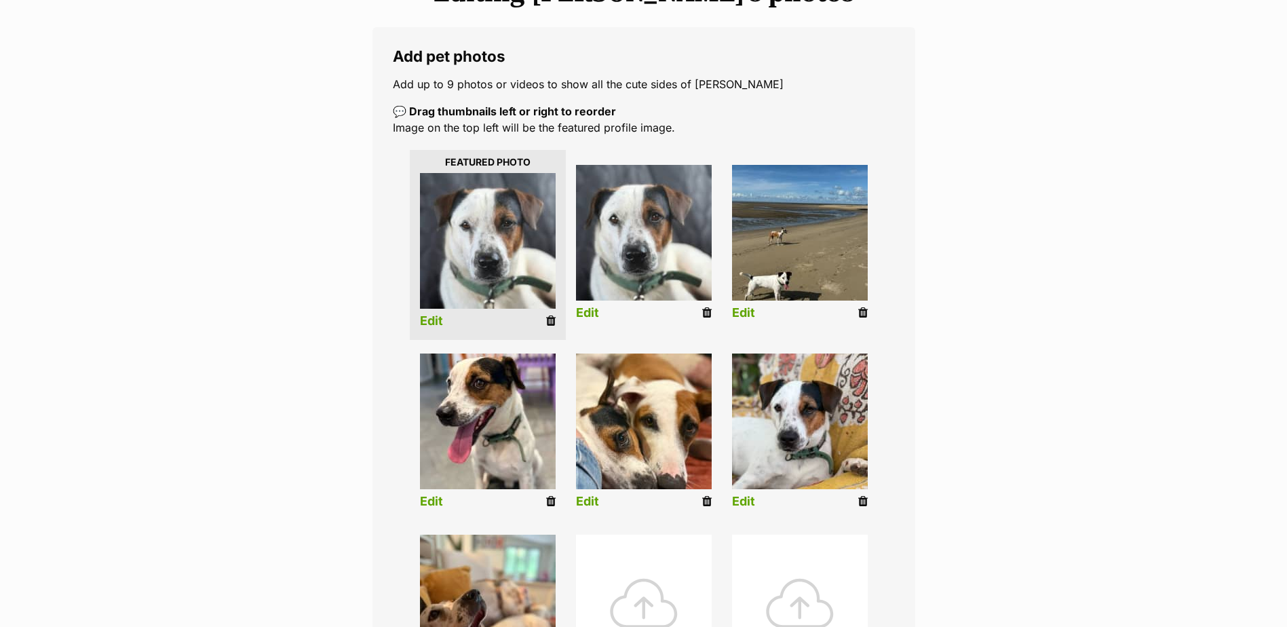
click at [706, 499] on icon at bounding box center [706, 501] width 9 height 12
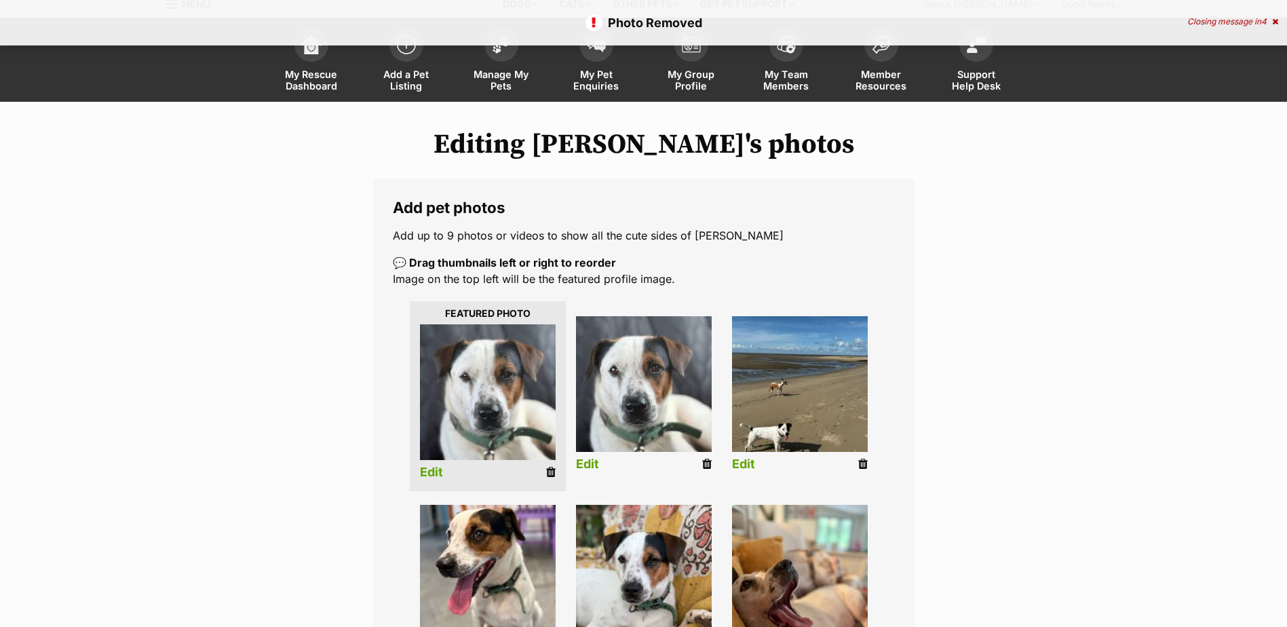
scroll to position [68, 0]
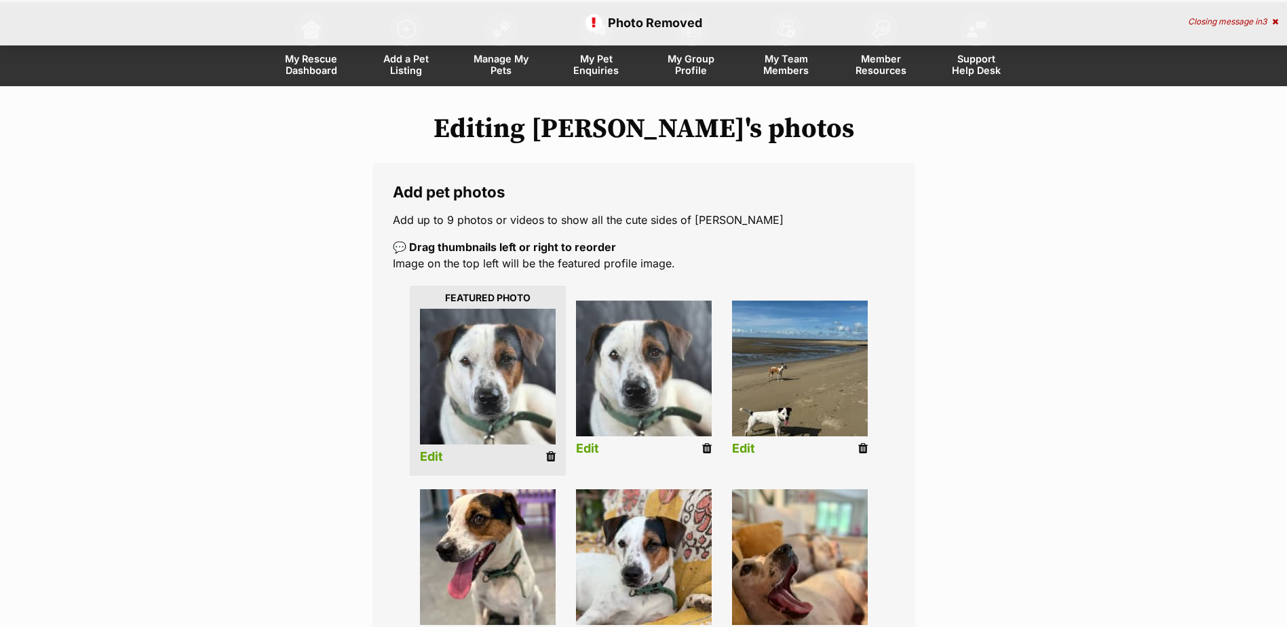
click at [865, 446] on icon at bounding box center [862, 448] width 9 height 12
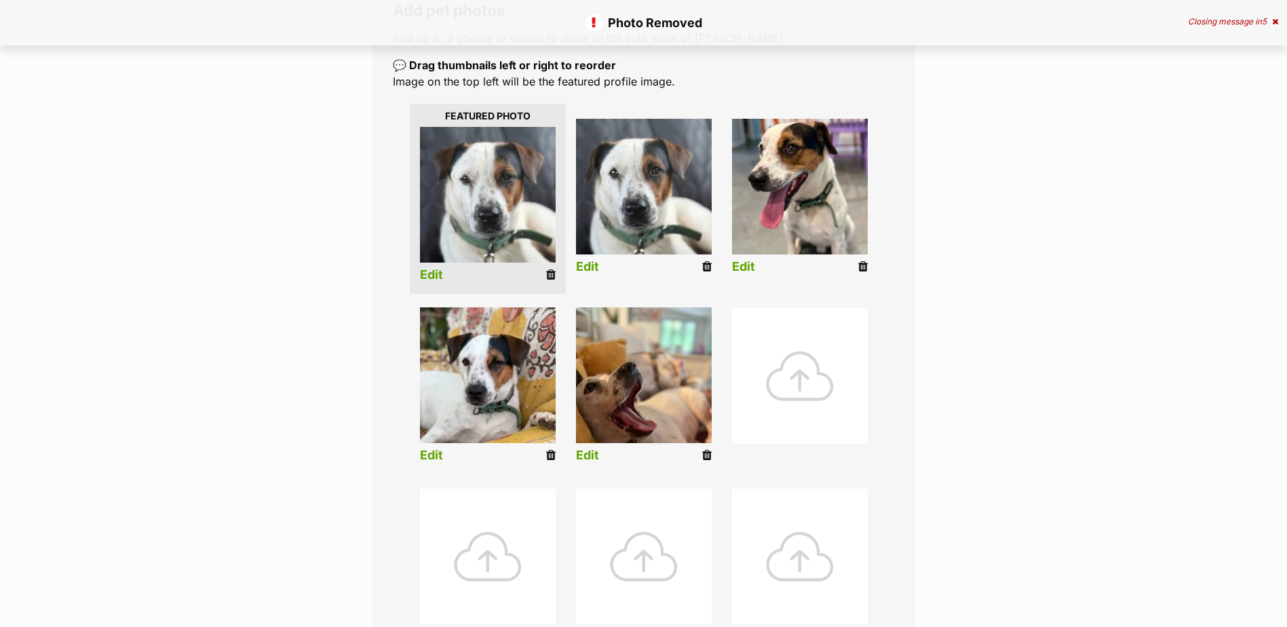
scroll to position [271, 0]
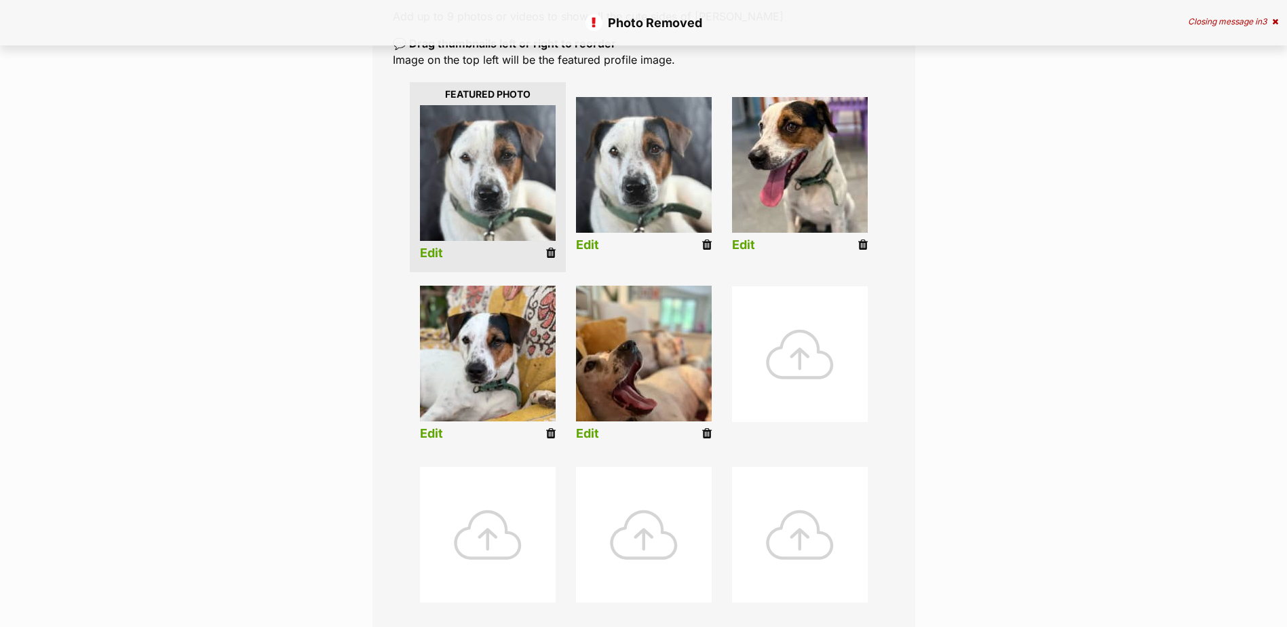
click at [551, 250] on icon at bounding box center [550, 253] width 9 height 12
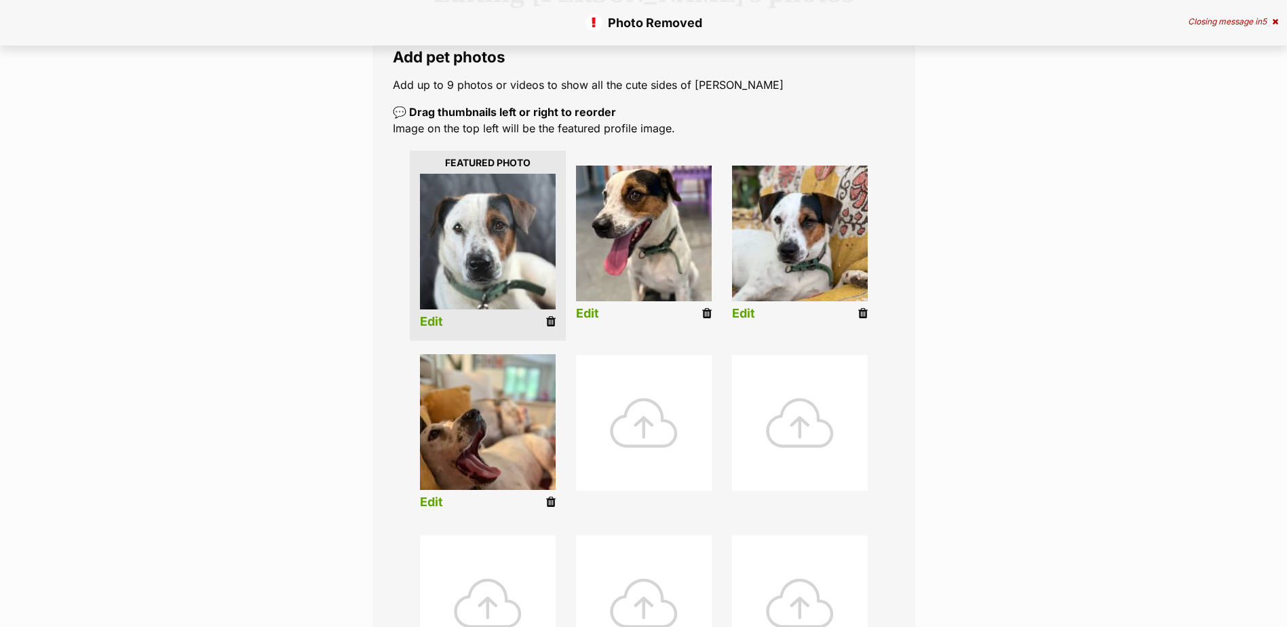
scroll to position [204, 0]
click at [711, 312] on icon at bounding box center [706, 313] width 9 height 12
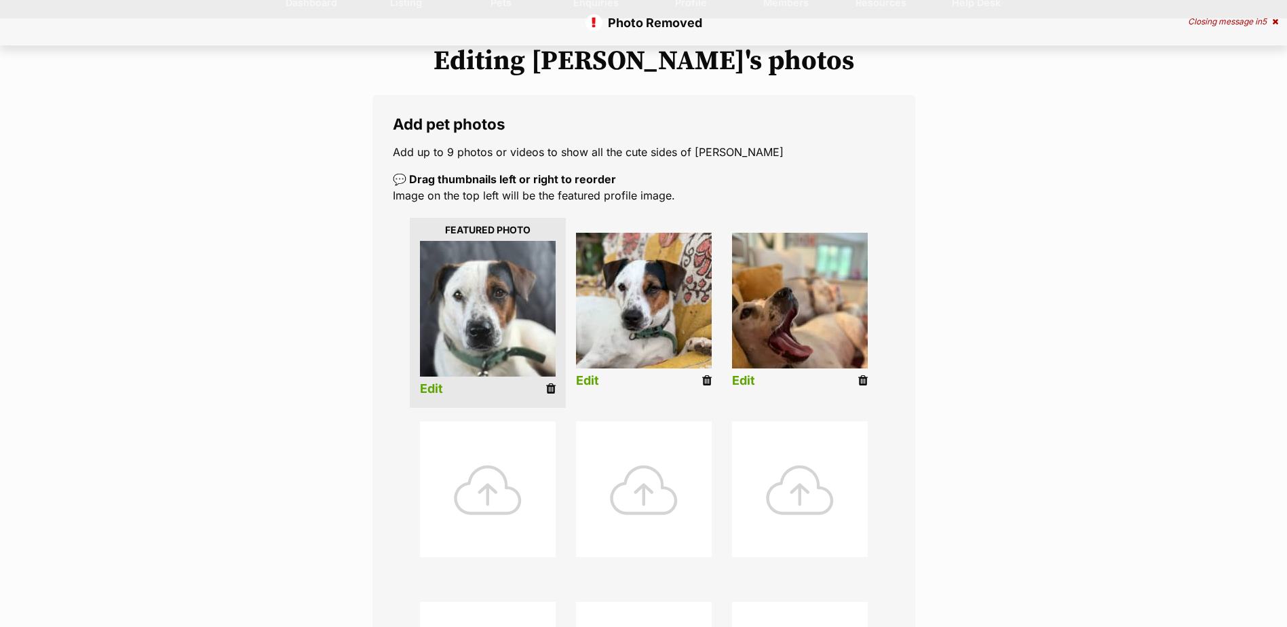
click at [501, 480] on div at bounding box center [488, 489] width 136 height 136
click at [501, 483] on div at bounding box center [488, 489] width 136 height 136
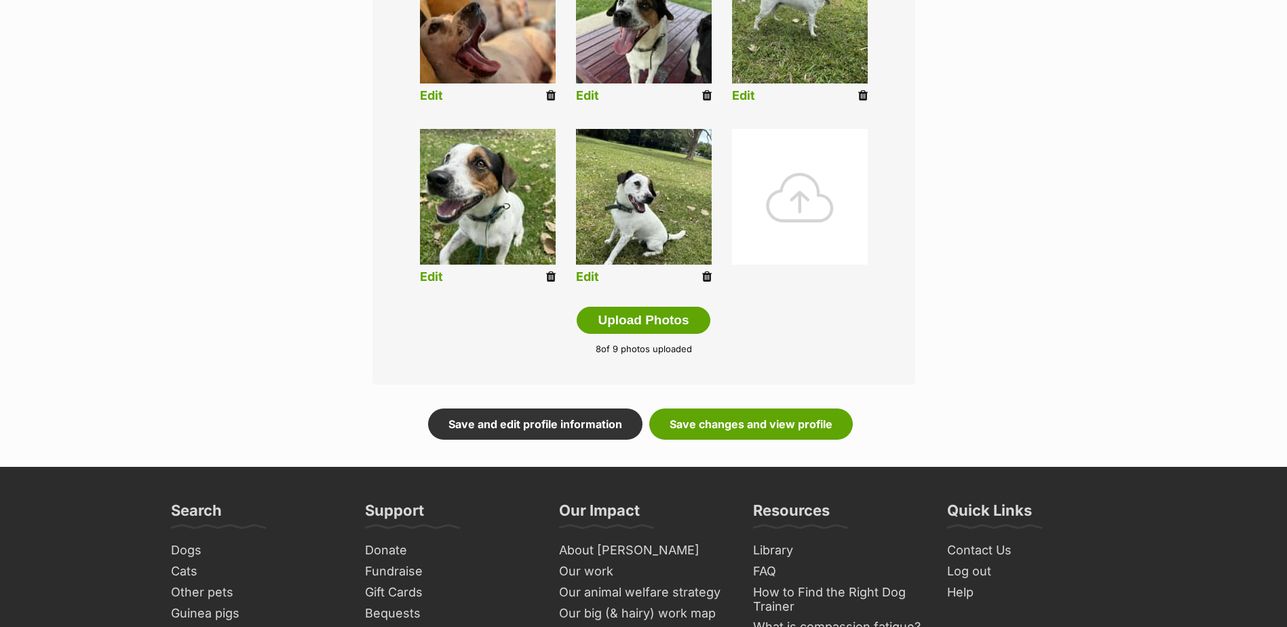
scroll to position [611, 0]
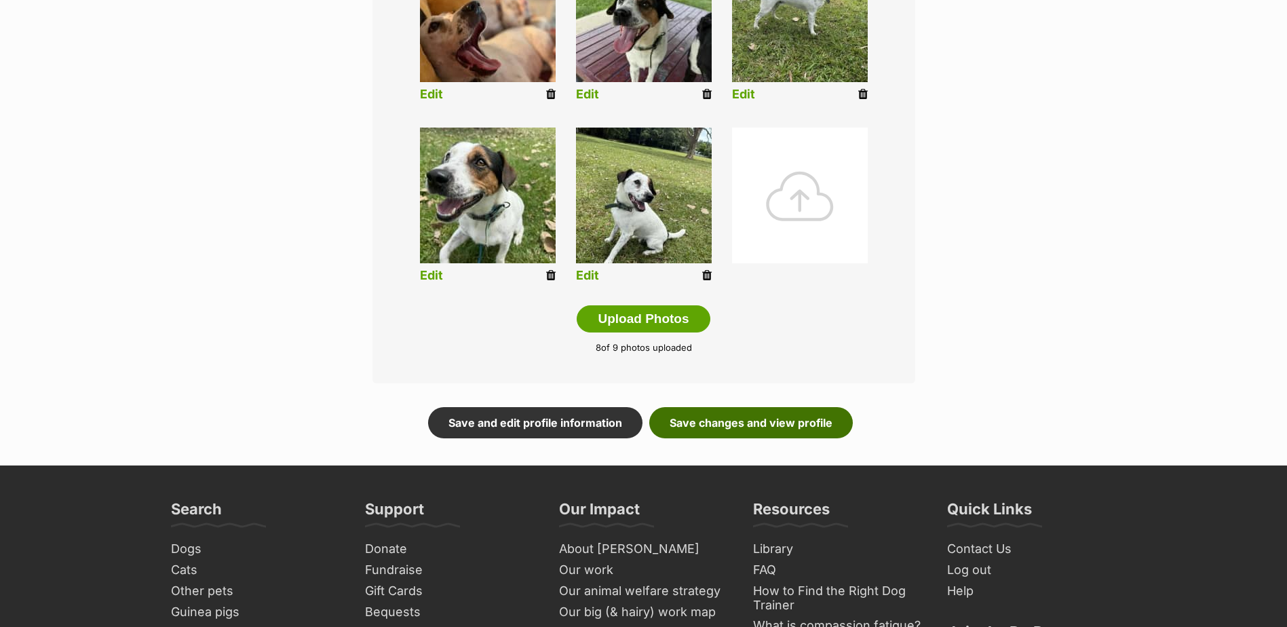
click at [826, 422] on link "Save changes and view profile" at bounding box center [751, 422] width 204 height 31
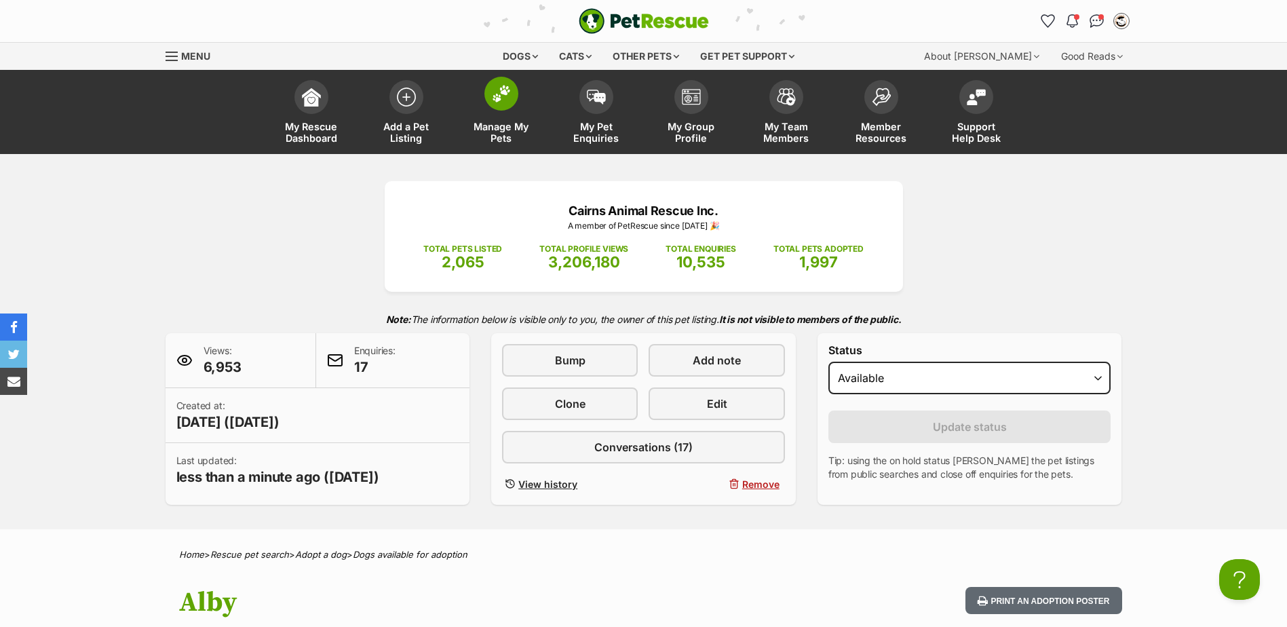
click at [518, 86] on link "Manage My Pets" at bounding box center [501, 113] width 95 height 81
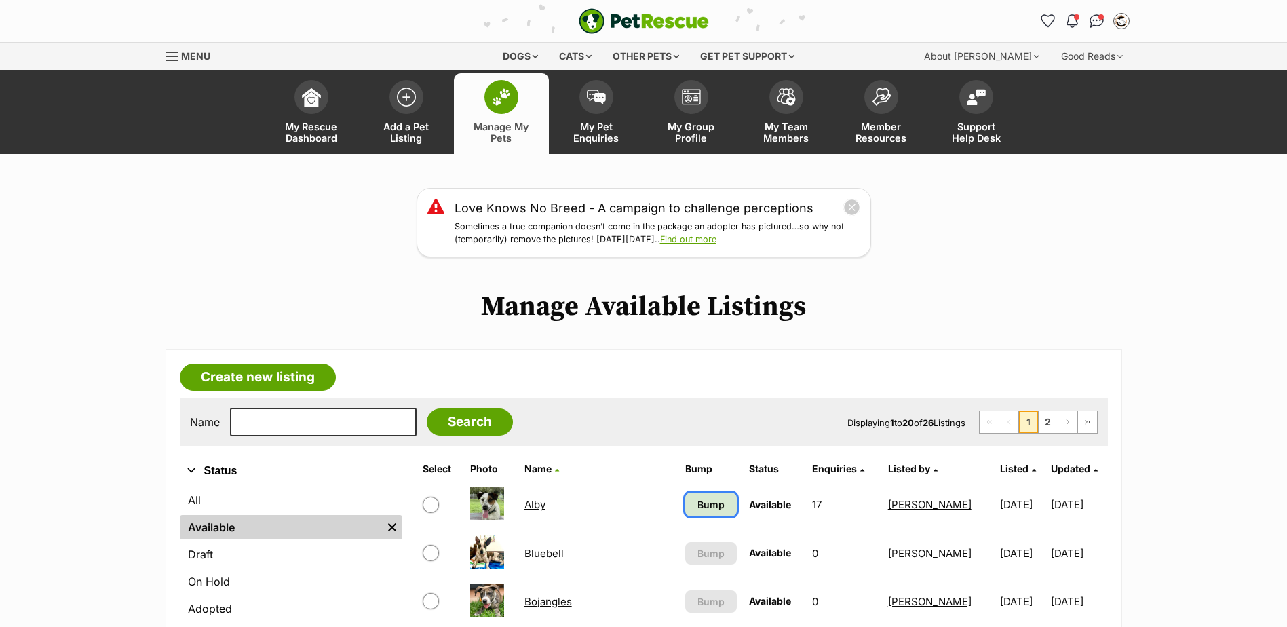
click at [685, 501] on link "Bump" at bounding box center [711, 505] width 52 height 24
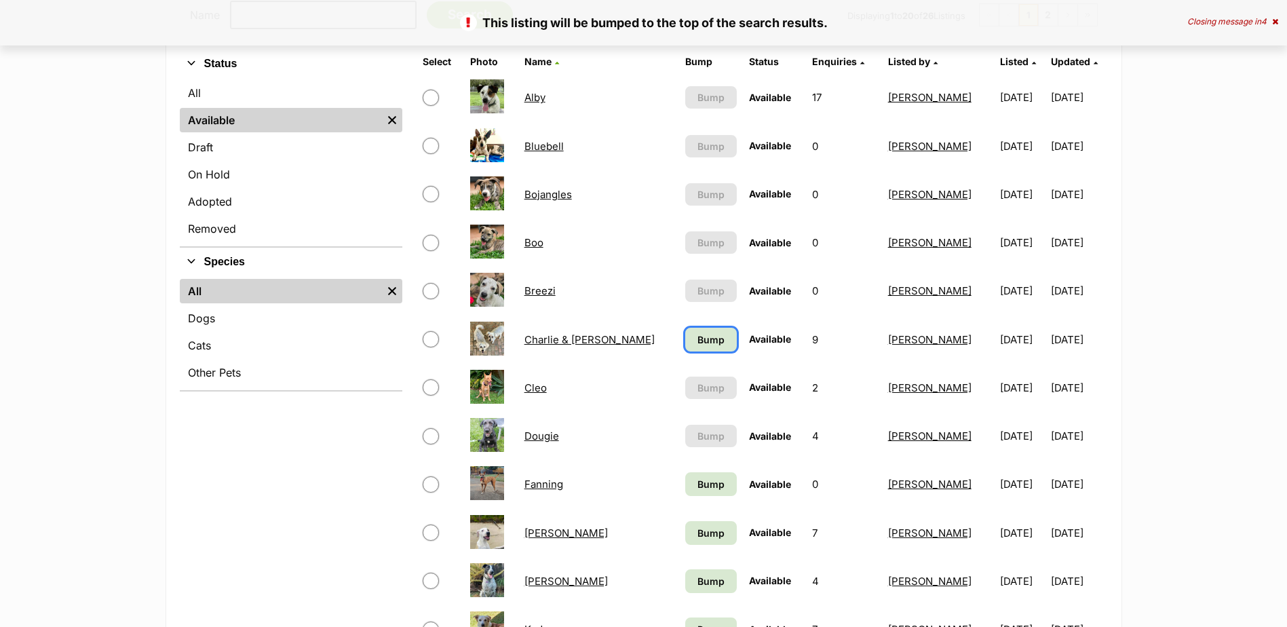
click at [698, 344] on span "Bump" at bounding box center [711, 339] width 27 height 14
click at [698, 491] on span "Bump" at bounding box center [711, 484] width 27 height 14
click at [685, 521] on link "Bump" at bounding box center [711, 533] width 52 height 24
click at [698, 579] on span "Bump" at bounding box center [711, 581] width 27 height 14
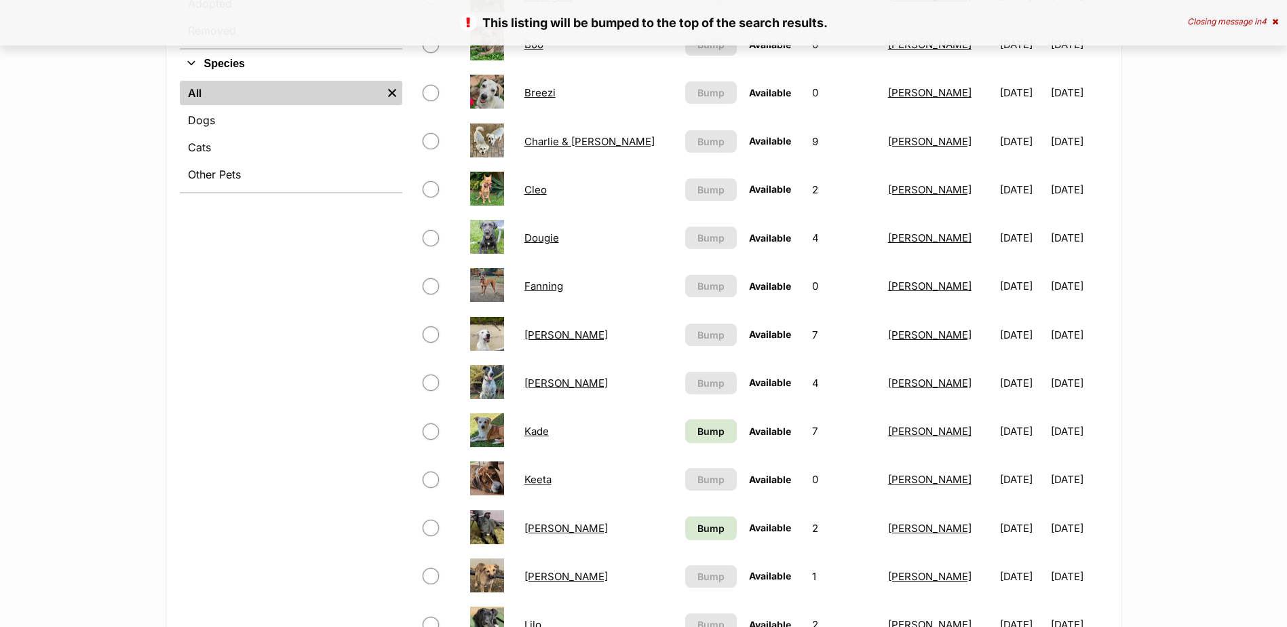
scroll to position [746, 0]
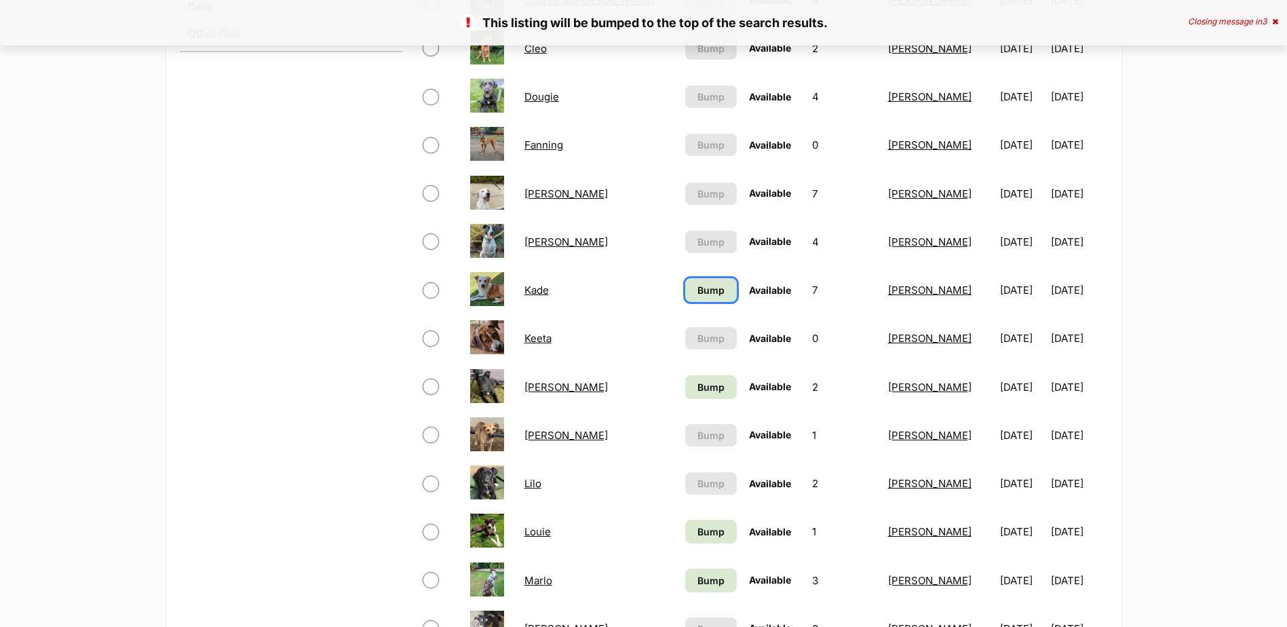
click at [698, 293] on span "Bump" at bounding box center [711, 290] width 27 height 14
click at [698, 385] on span "Bump" at bounding box center [711, 387] width 27 height 14
click at [685, 540] on link "Bump" at bounding box center [711, 532] width 52 height 24
click at [698, 584] on span "Bump" at bounding box center [711, 580] width 27 height 14
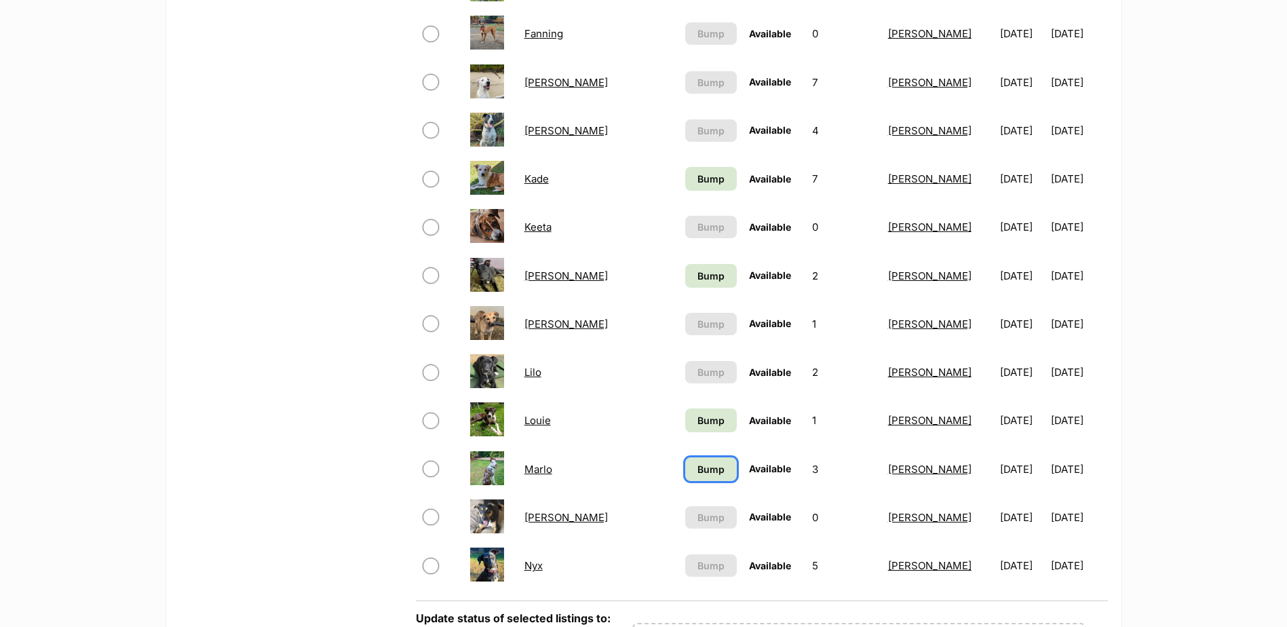
scroll to position [1153, 0]
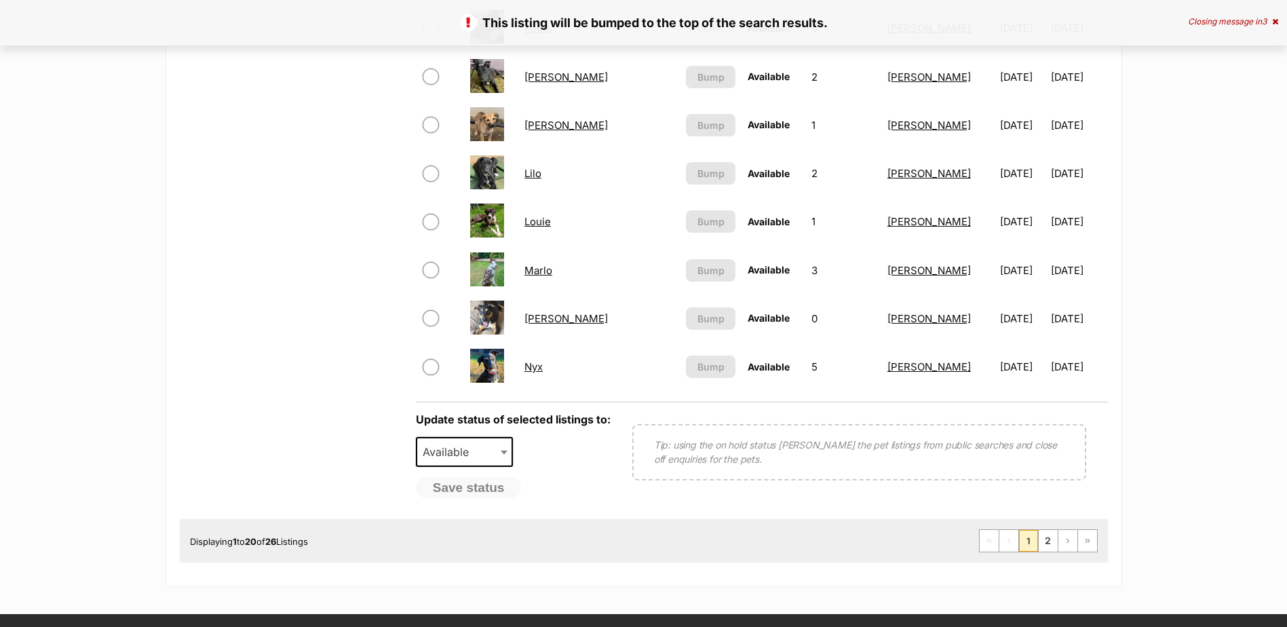
scroll to position [1221, 0]
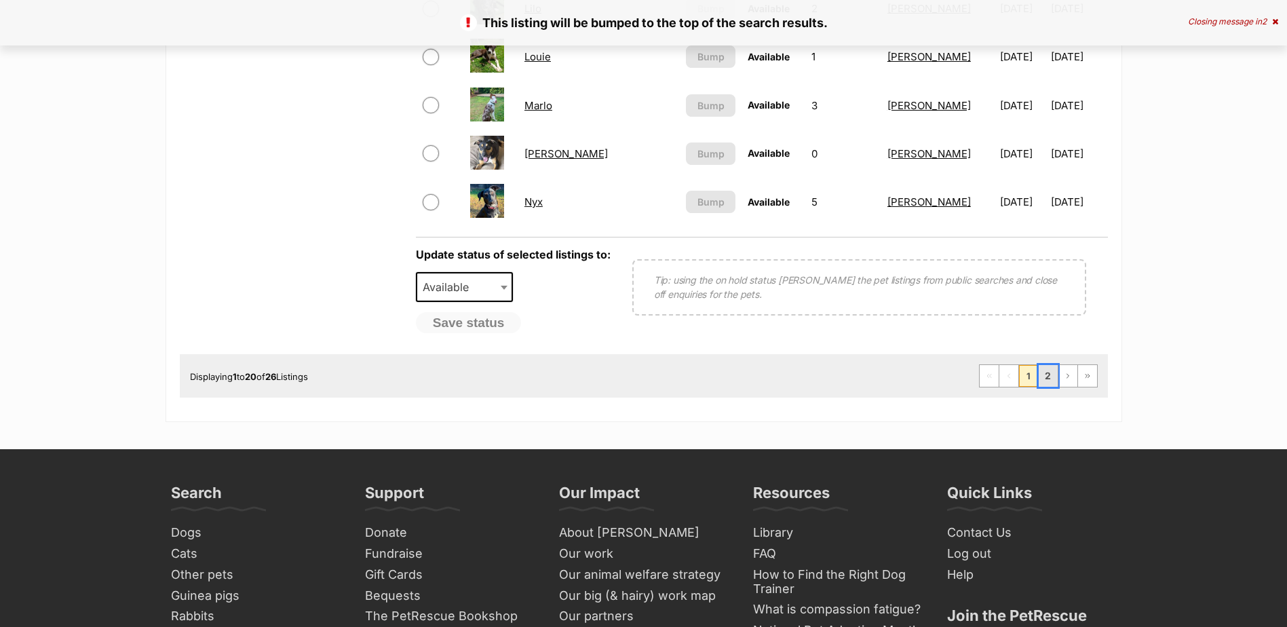
click at [1050, 379] on link "2" at bounding box center [1048, 376] width 19 height 22
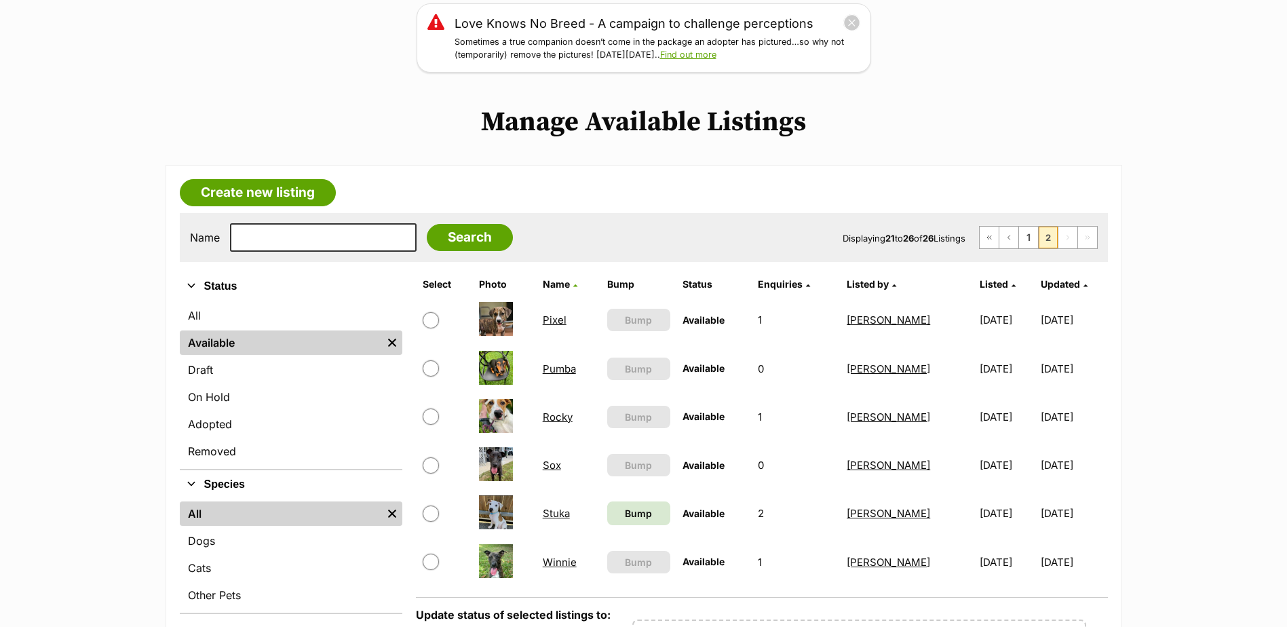
scroll to position [407, 0]
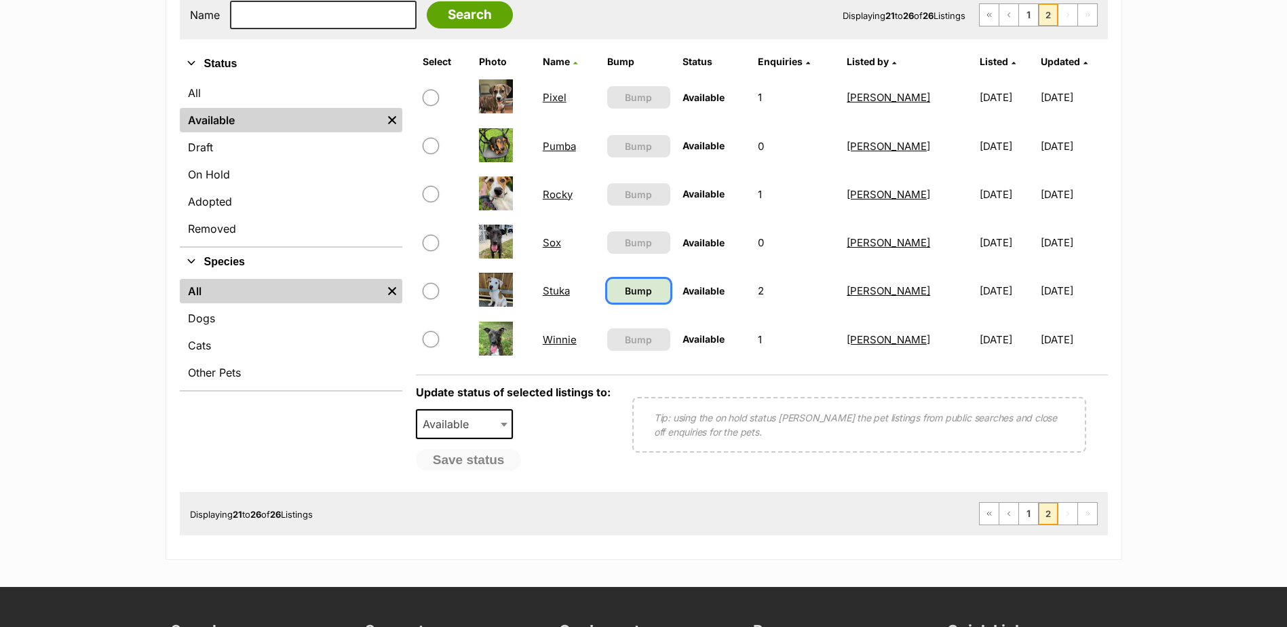
click at [628, 298] on span "Bump" at bounding box center [638, 291] width 27 height 14
